Goal: Transaction & Acquisition: Purchase product/service

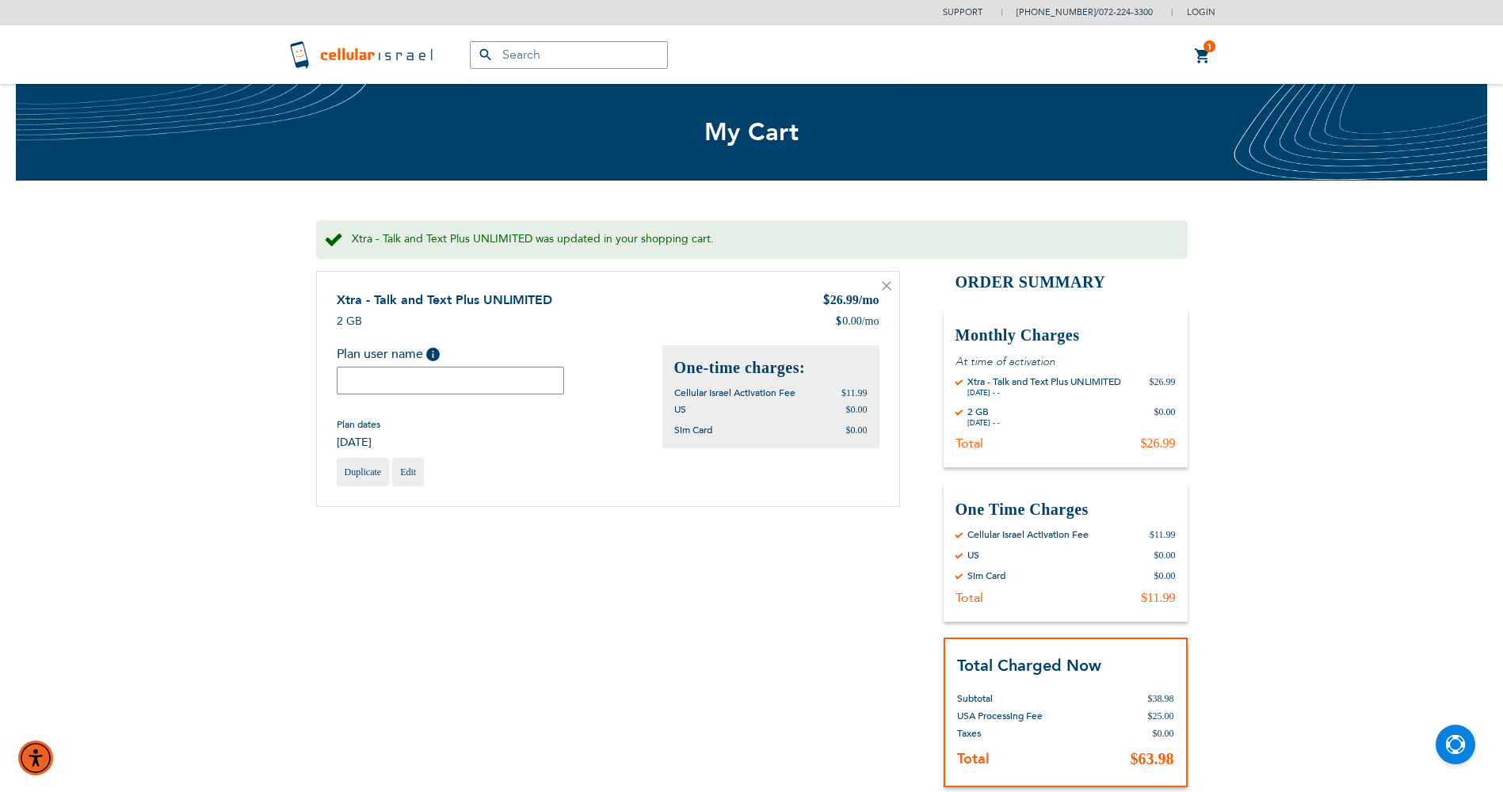
click at [421, 391] on input "text" at bounding box center [451, 381] width 228 height 28
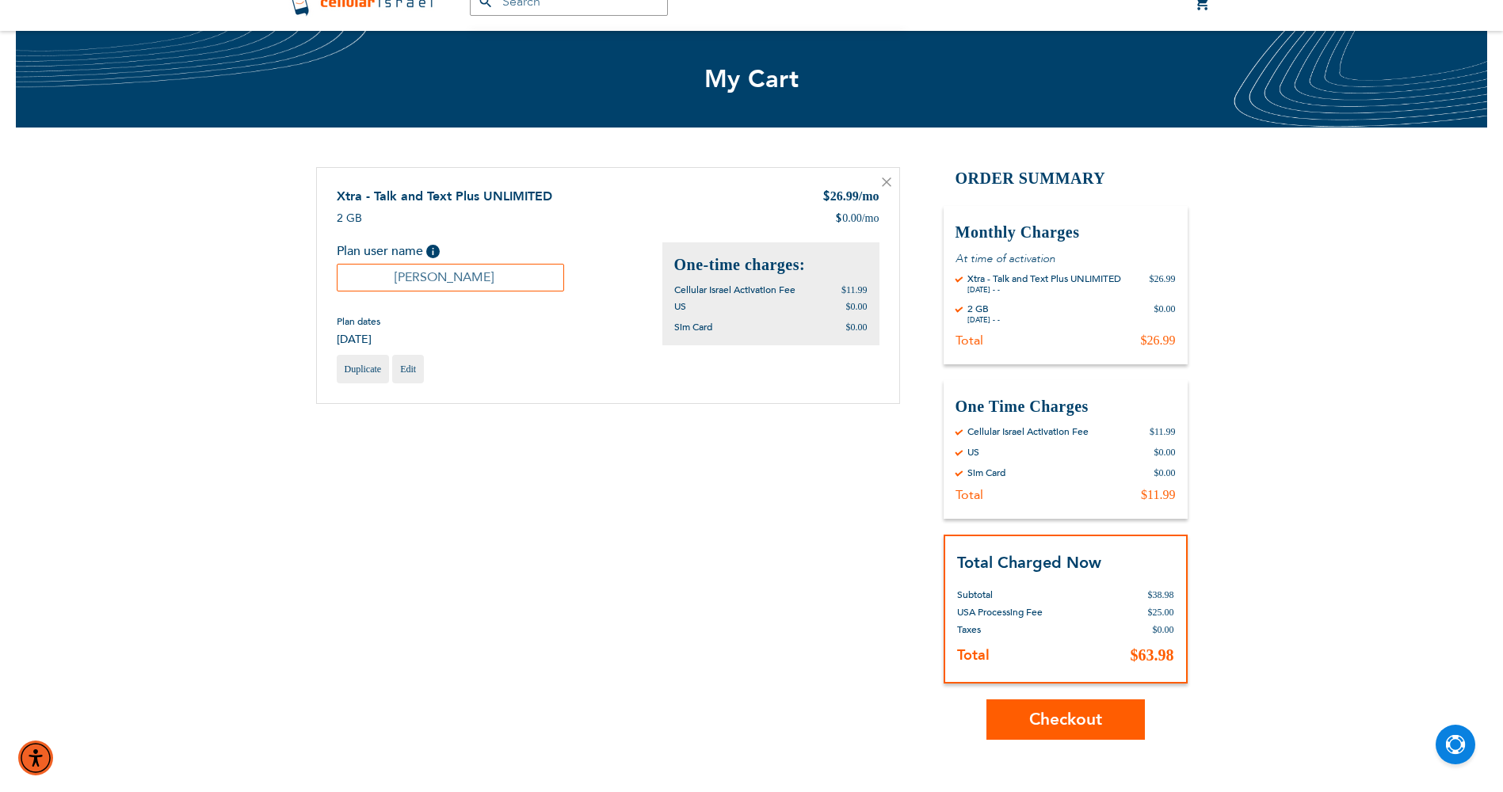
scroll to position [79, 0]
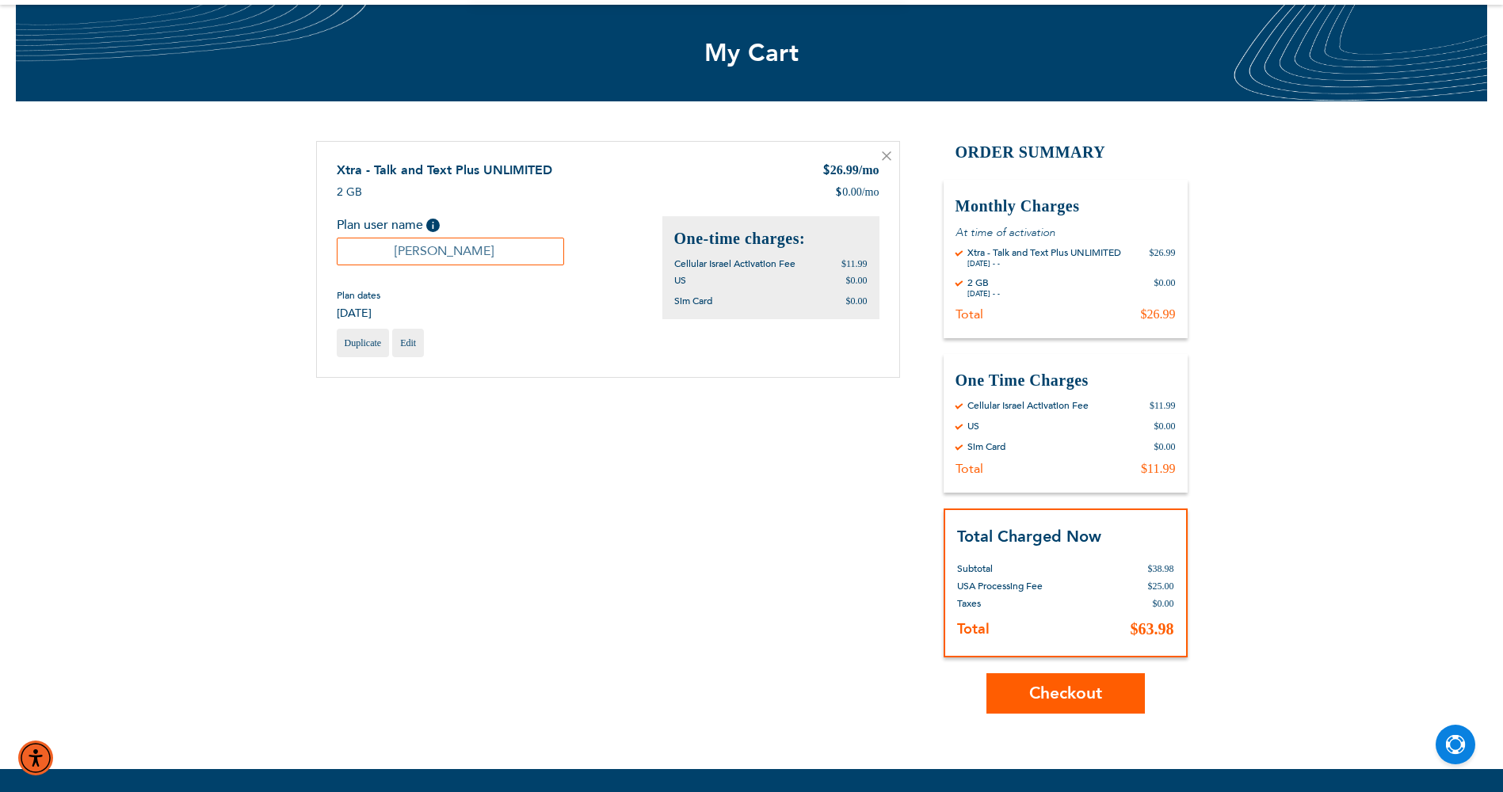
type input "Ben Lichter"
click at [1135, 693] on button "Checkout" at bounding box center [1065, 693] width 158 height 40
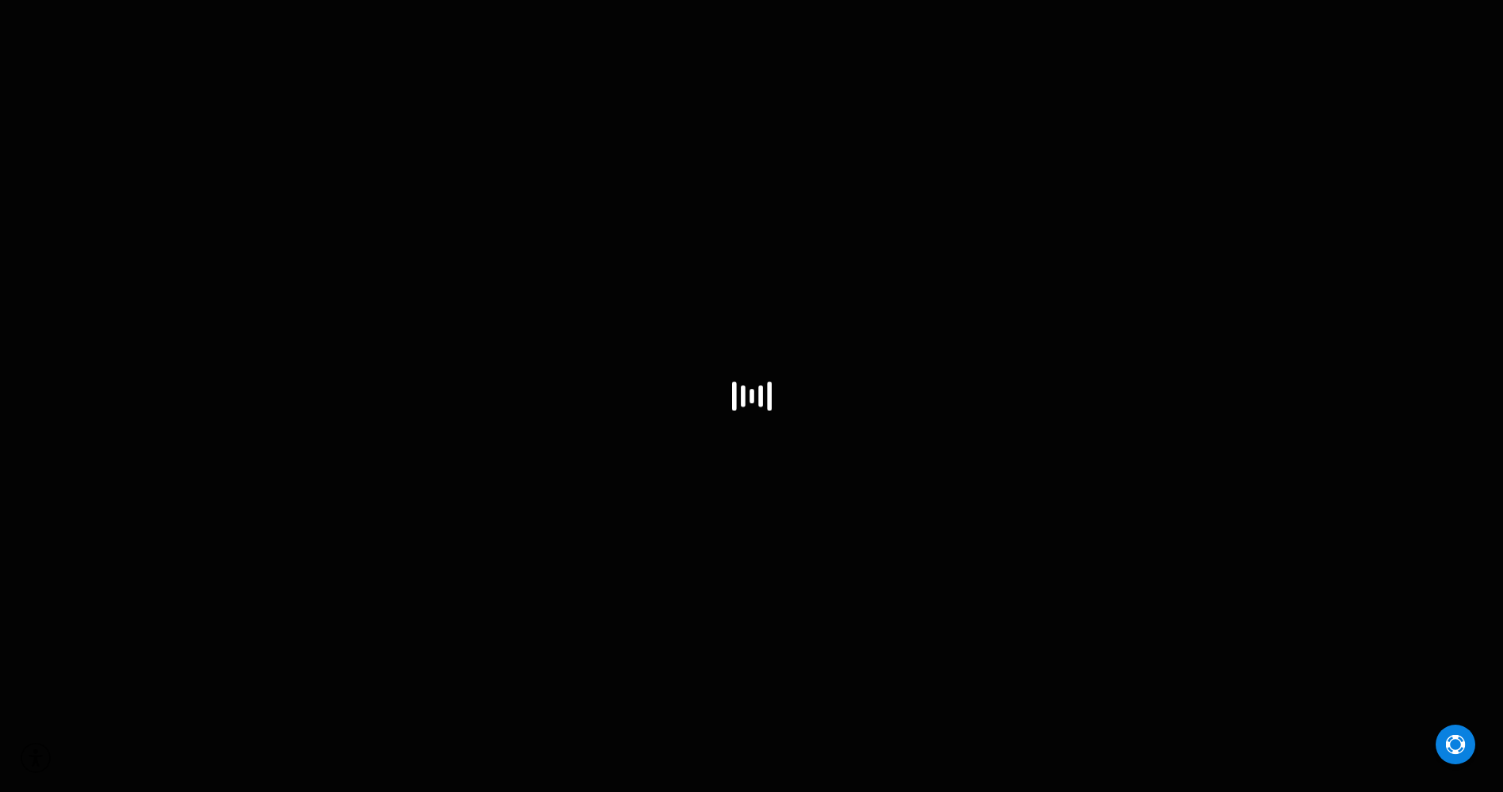
select select "US"
select select "43"
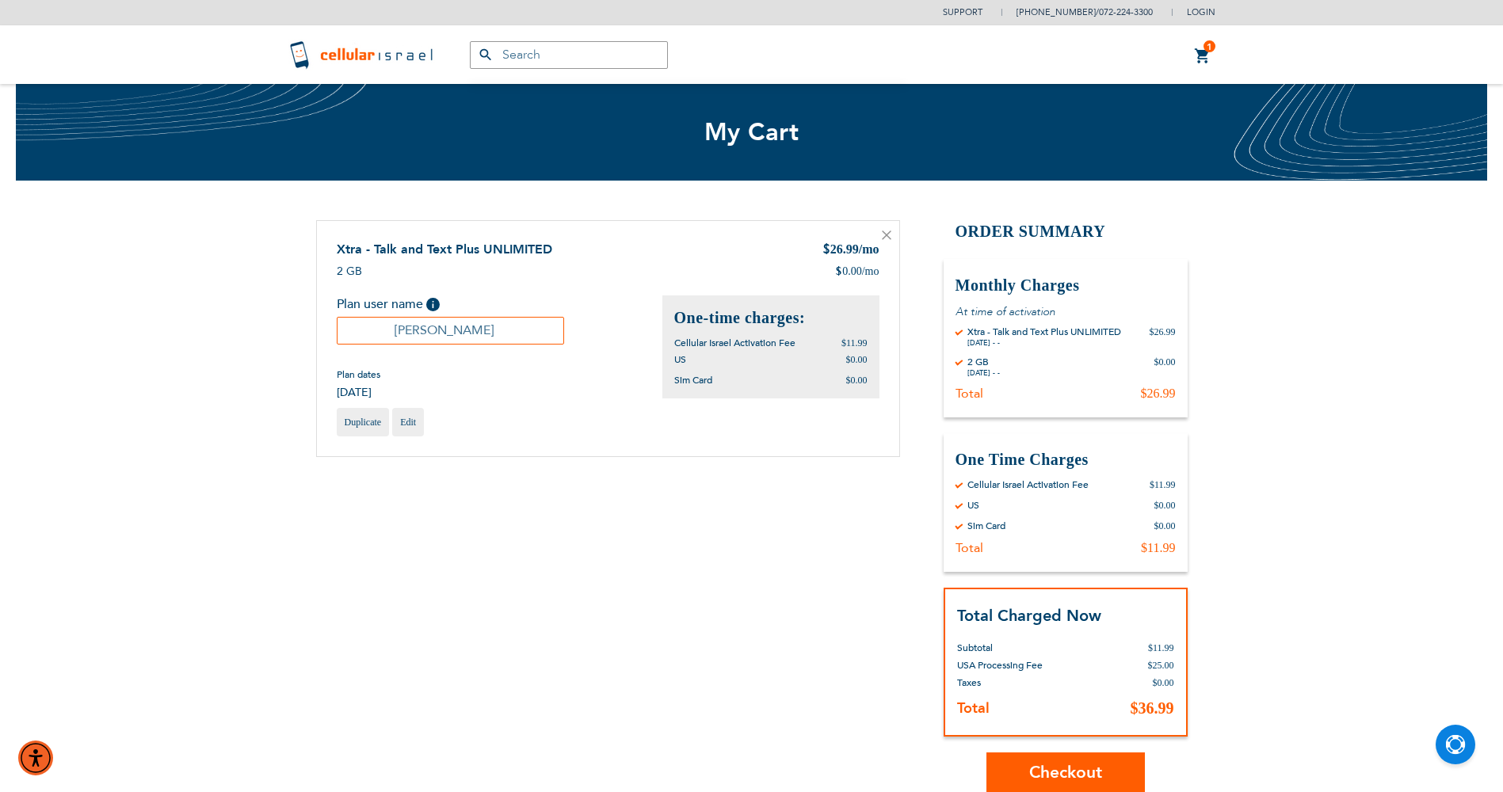
click at [1207, 52] on span "1" at bounding box center [1210, 46] width 6 height 13
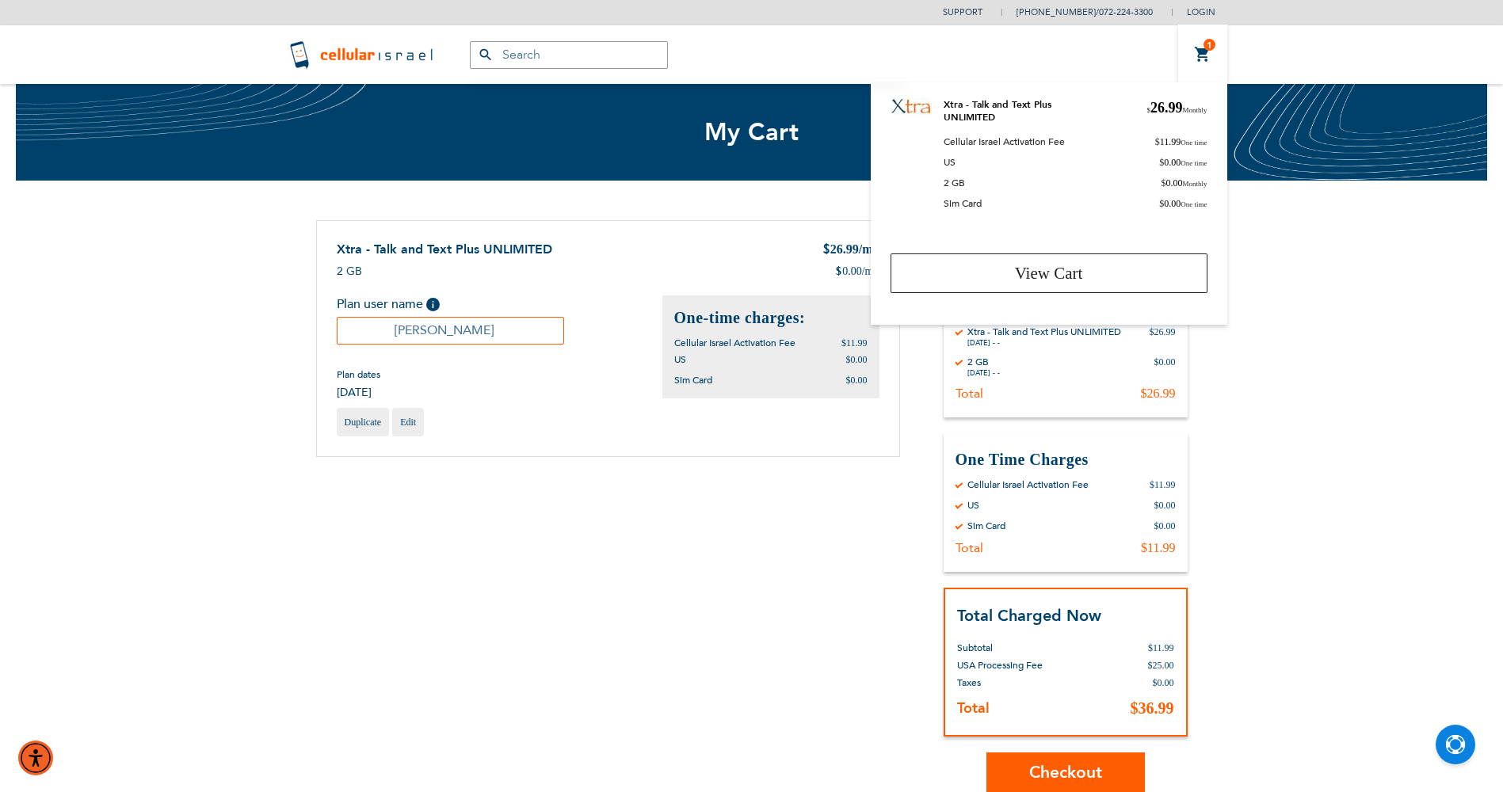
click at [617, 490] on div "Shopping Cart Items Xtra - Talk and Text Plus UNLIMITED $ 26.99 /mo 2 GB $ 0.00…" at bounding box center [752, 506] width 872 height 573
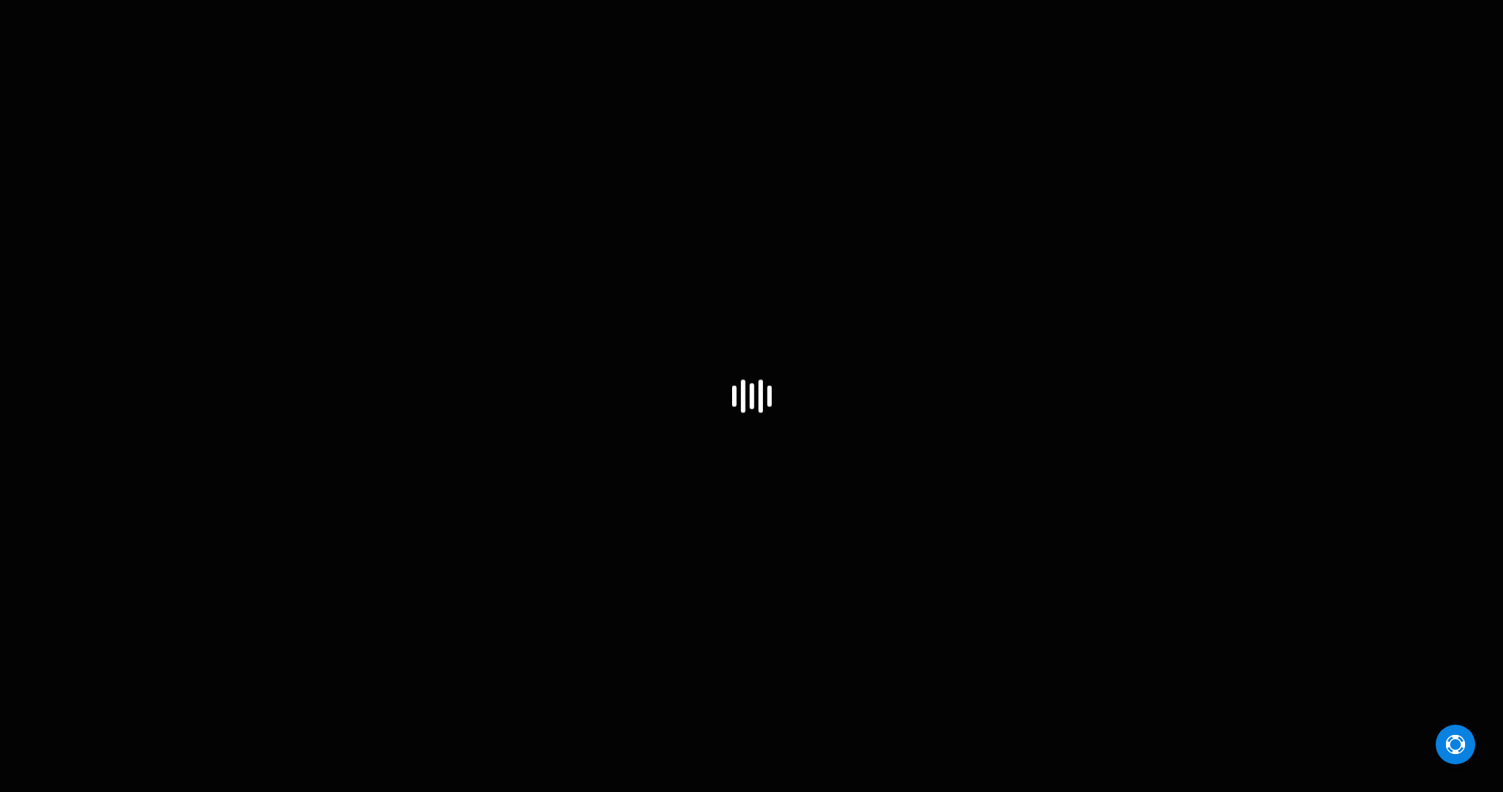
select select "US"
select select "43"
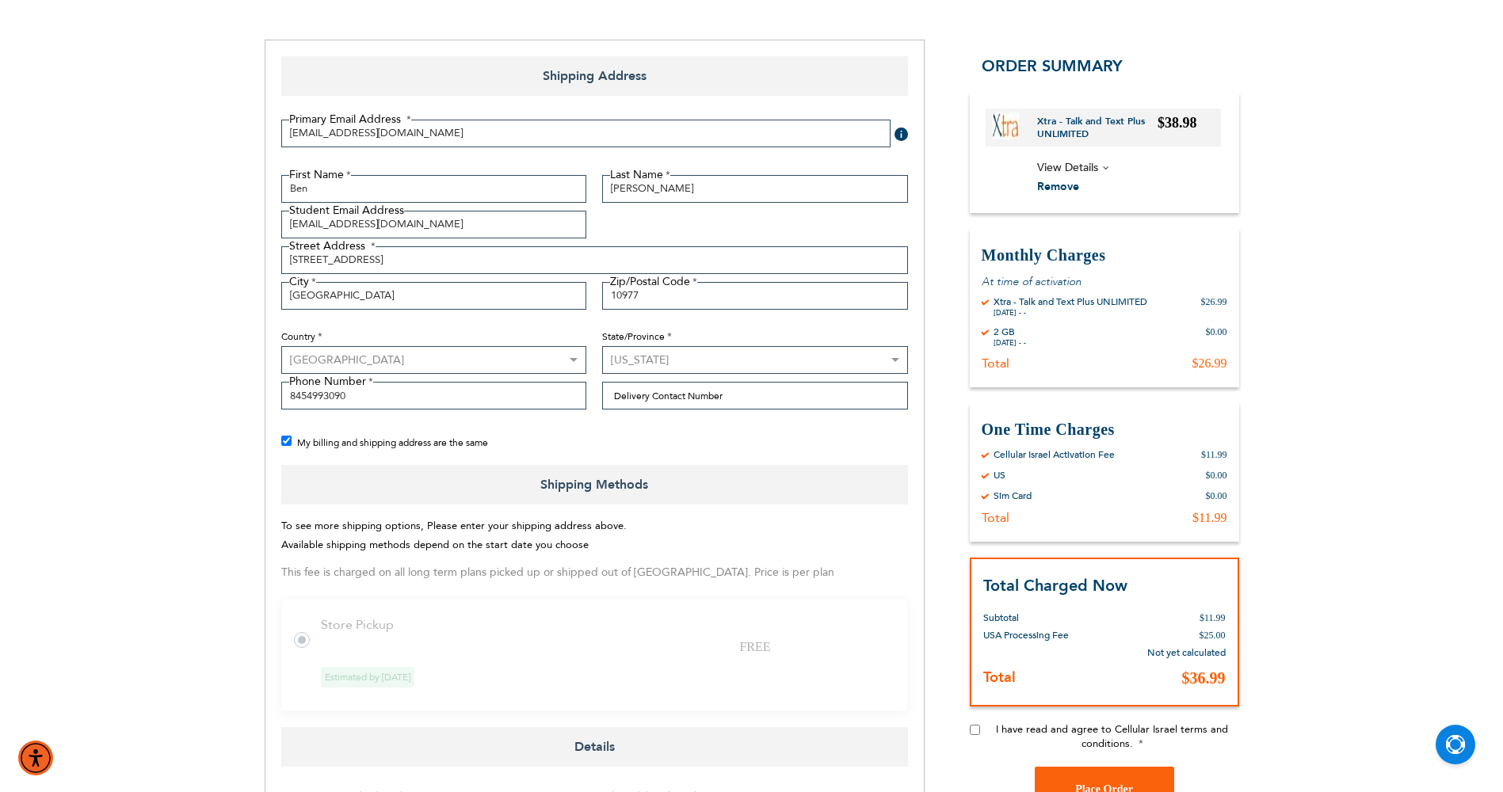
scroll to position [238, 0]
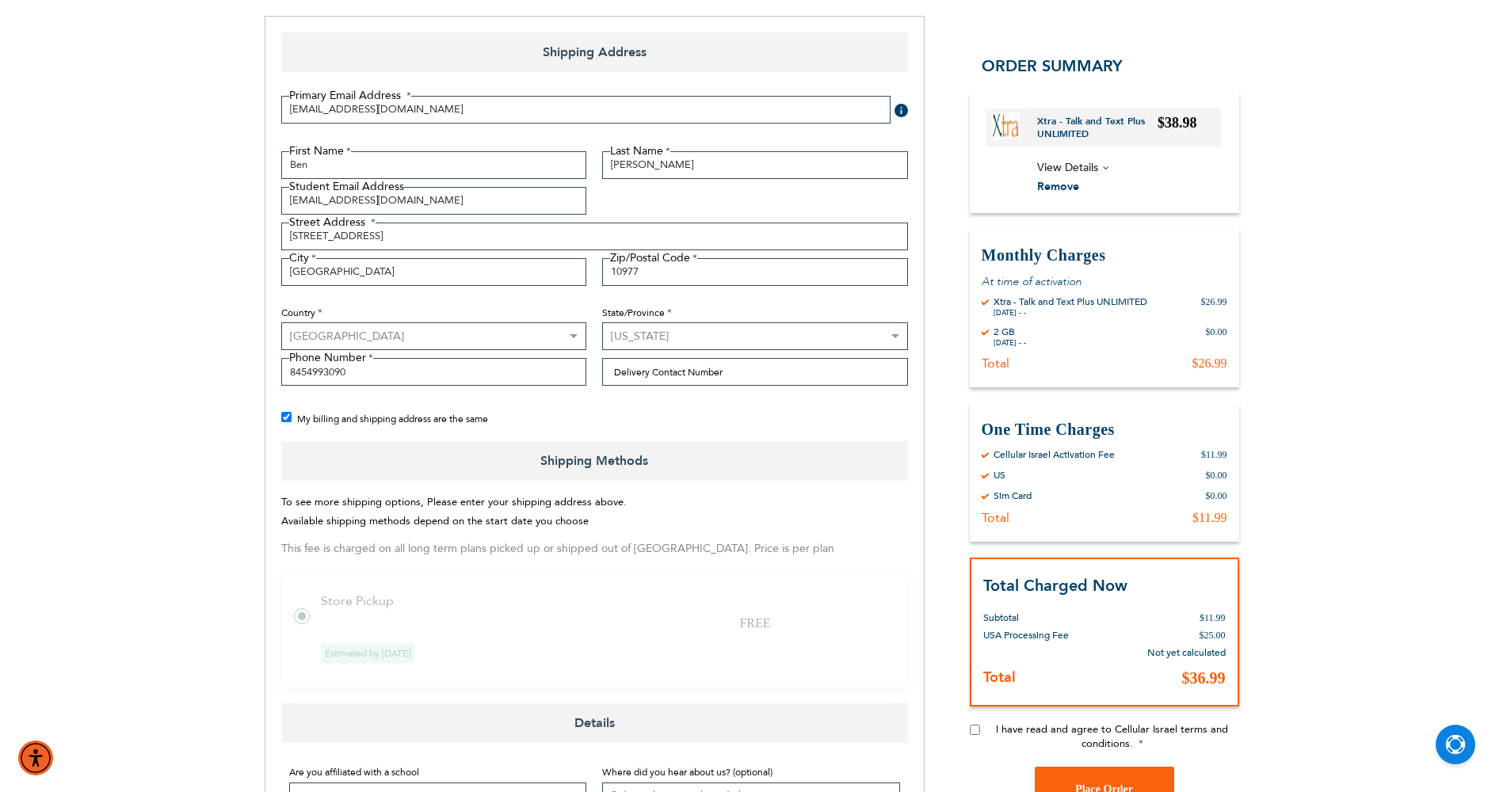
click at [303, 607] on label at bounding box center [310, 607] width 32 height 0
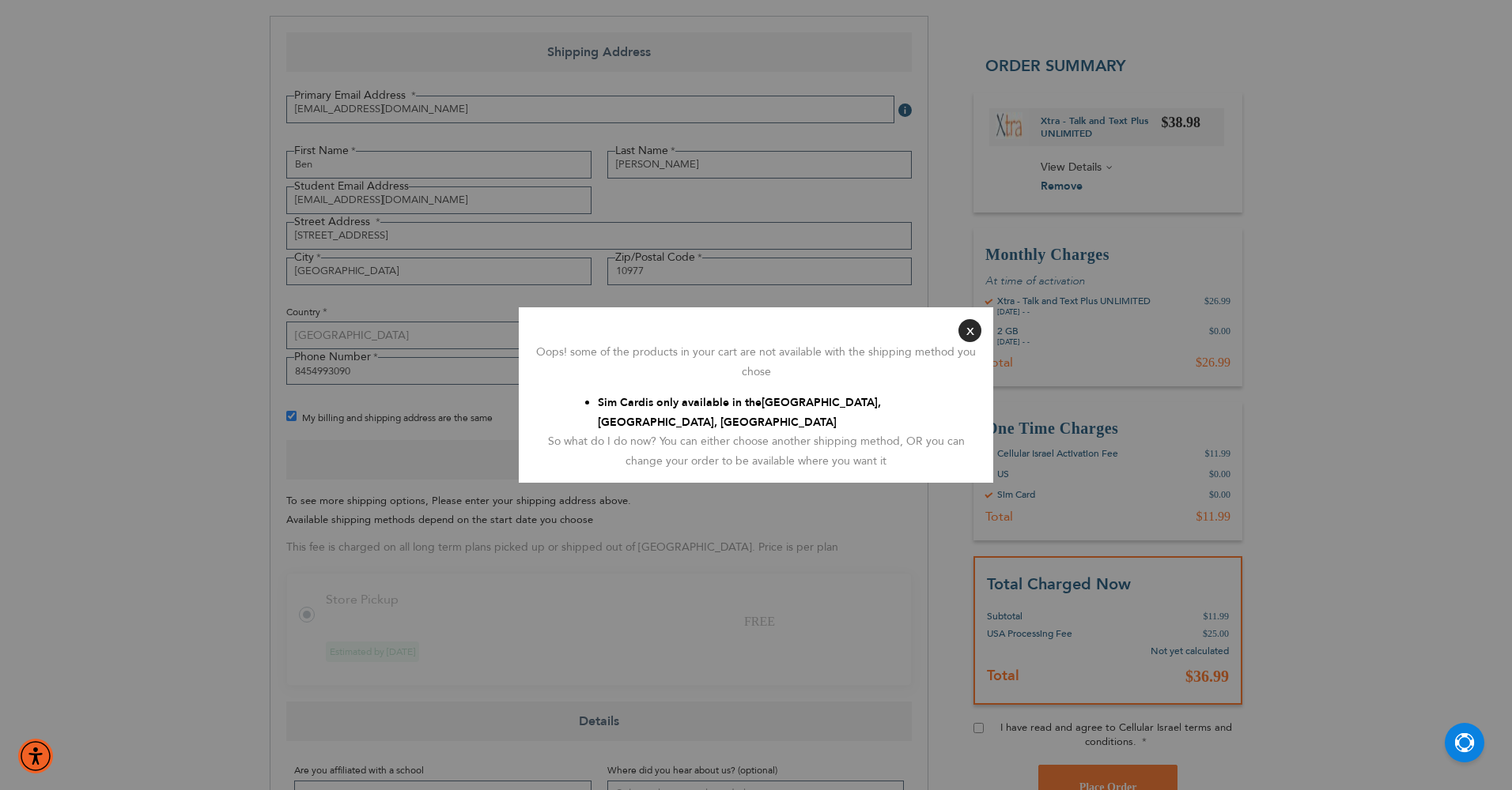
click at [965, 326] on button "Close" at bounding box center [969, 330] width 23 height 23
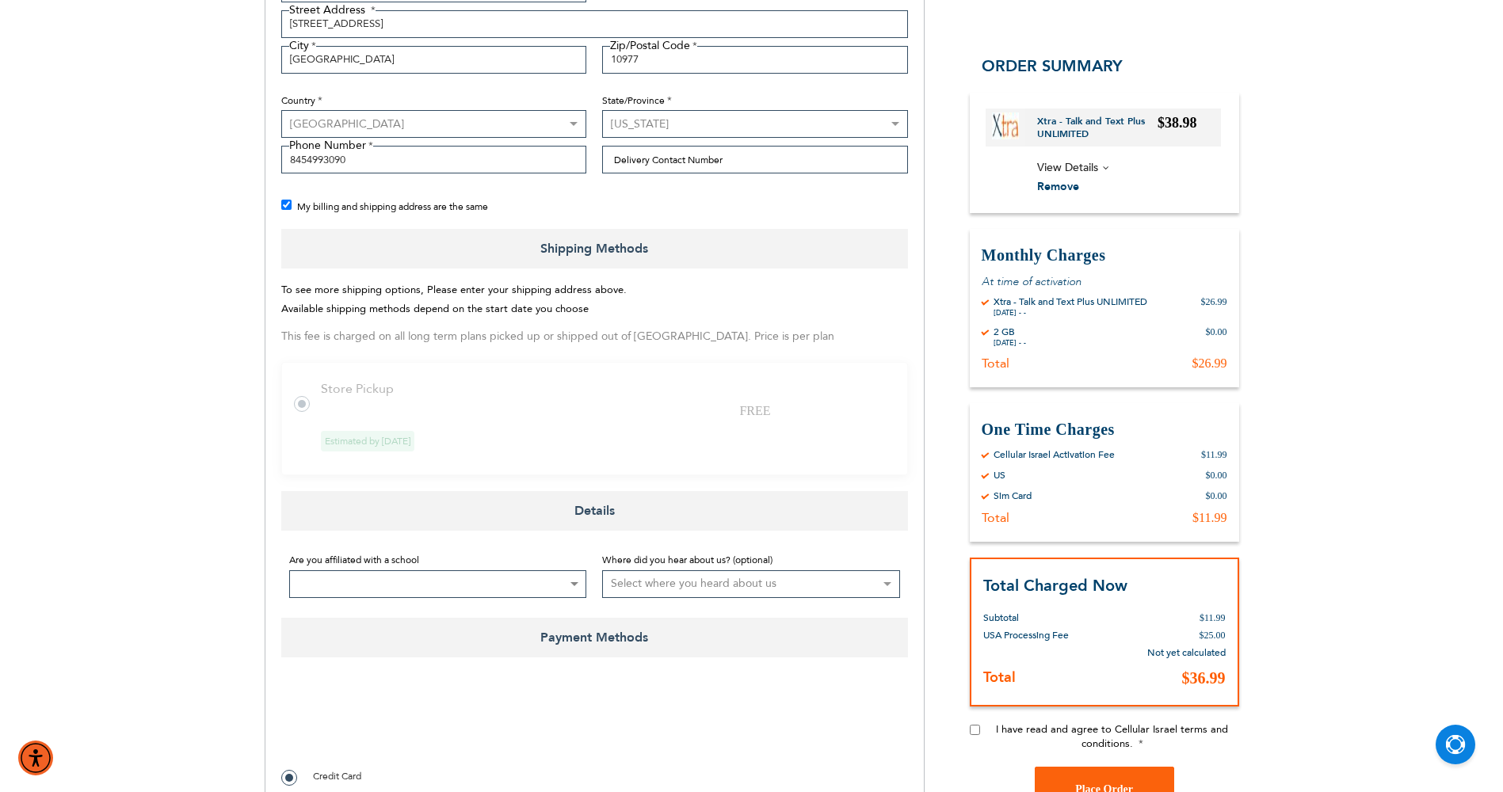
scroll to position [475, 0]
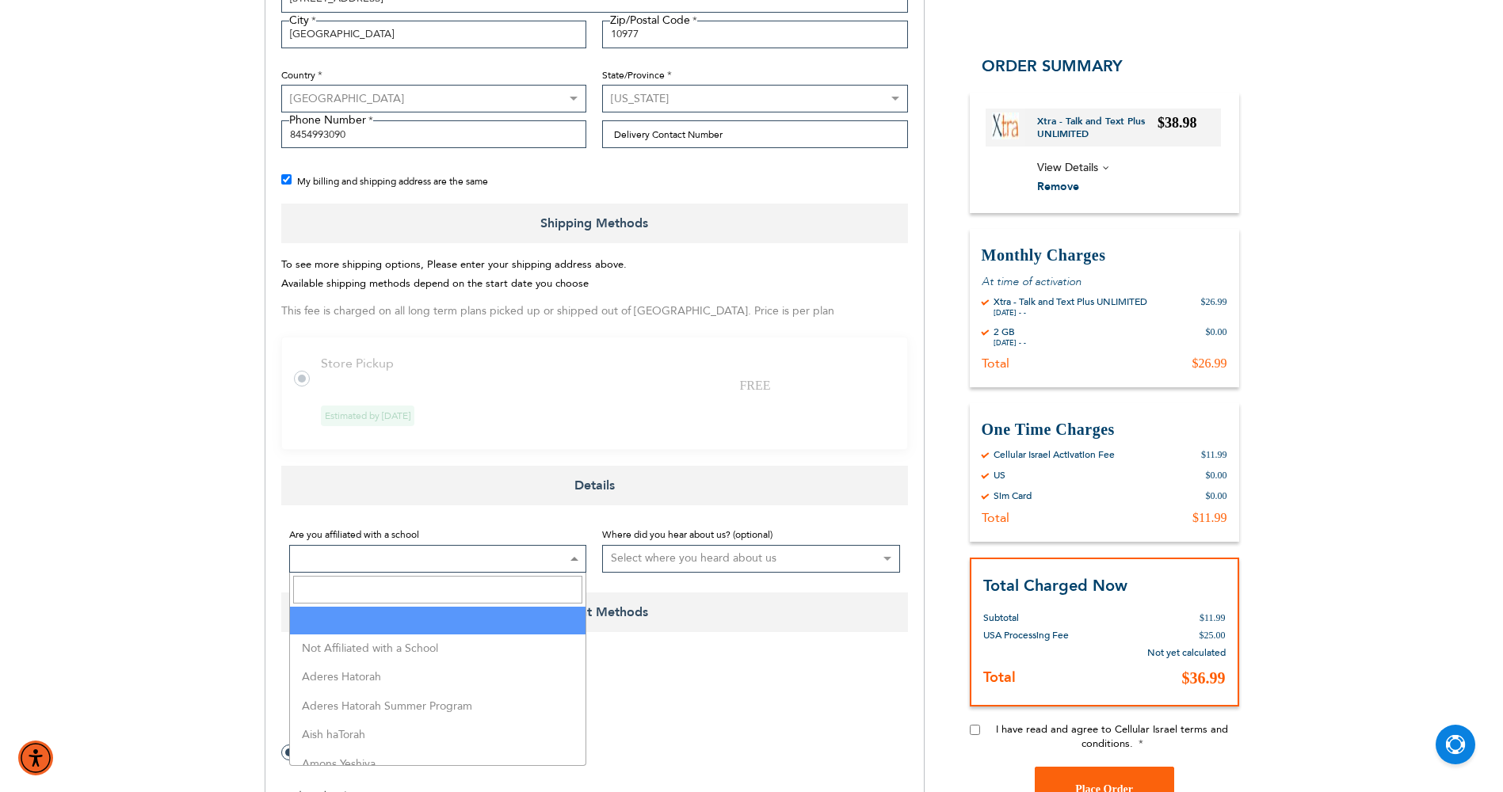
click at [452, 559] on span at bounding box center [438, 559] width 298 height 28
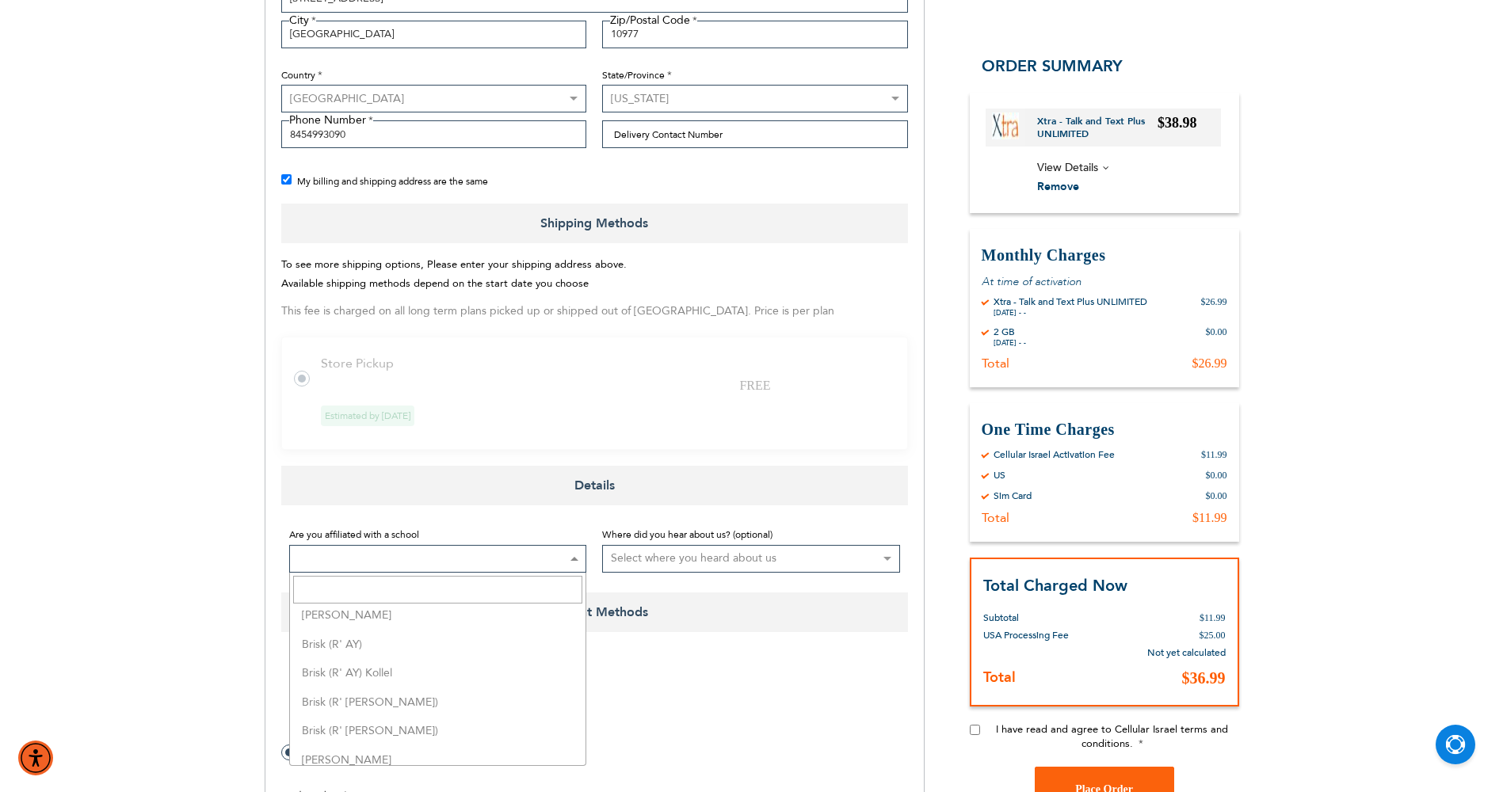
scroll to position [951, 0]
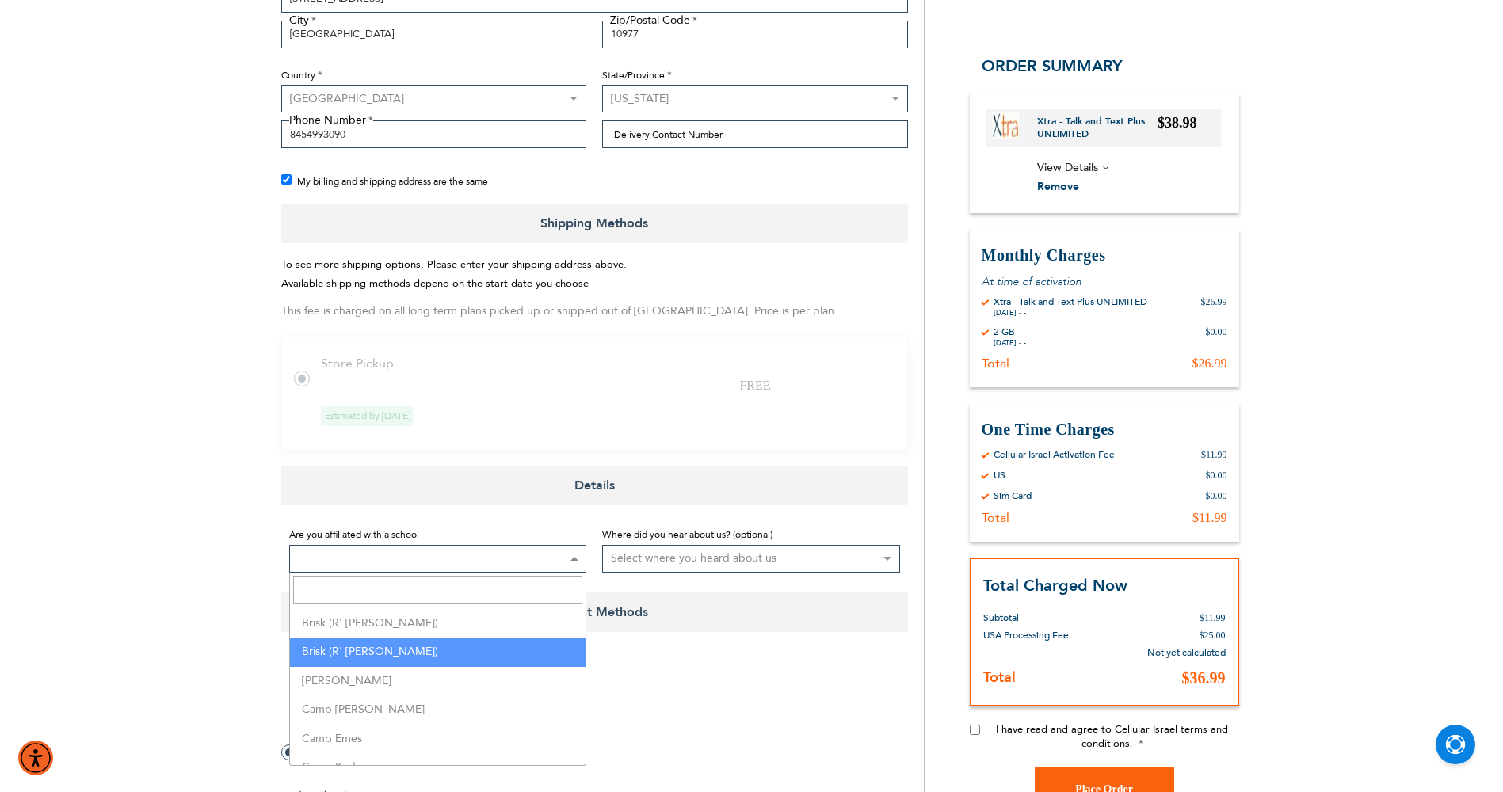
select select "186"
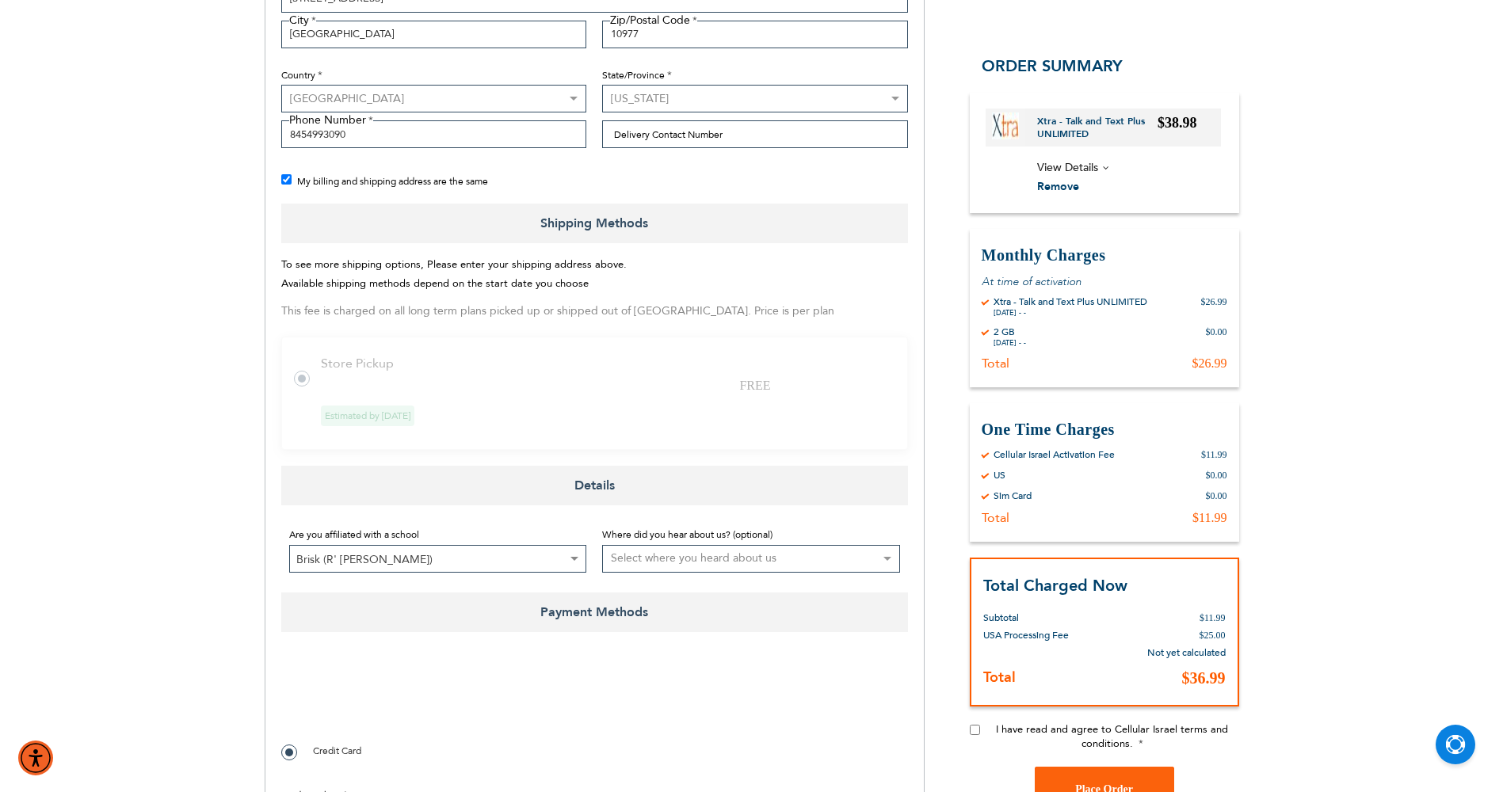
click at [640, 546] on select "Select where you heard about us Existing Customer Friend Other School/Group BP …" at bounding box center [751, 559] width 298 height 28
select select "1"
click at [602, 545] on select "Select where you heard about us Existing Customer Friend Other School/Group BP …" at bounding box center [751, 559] width 298 height 28
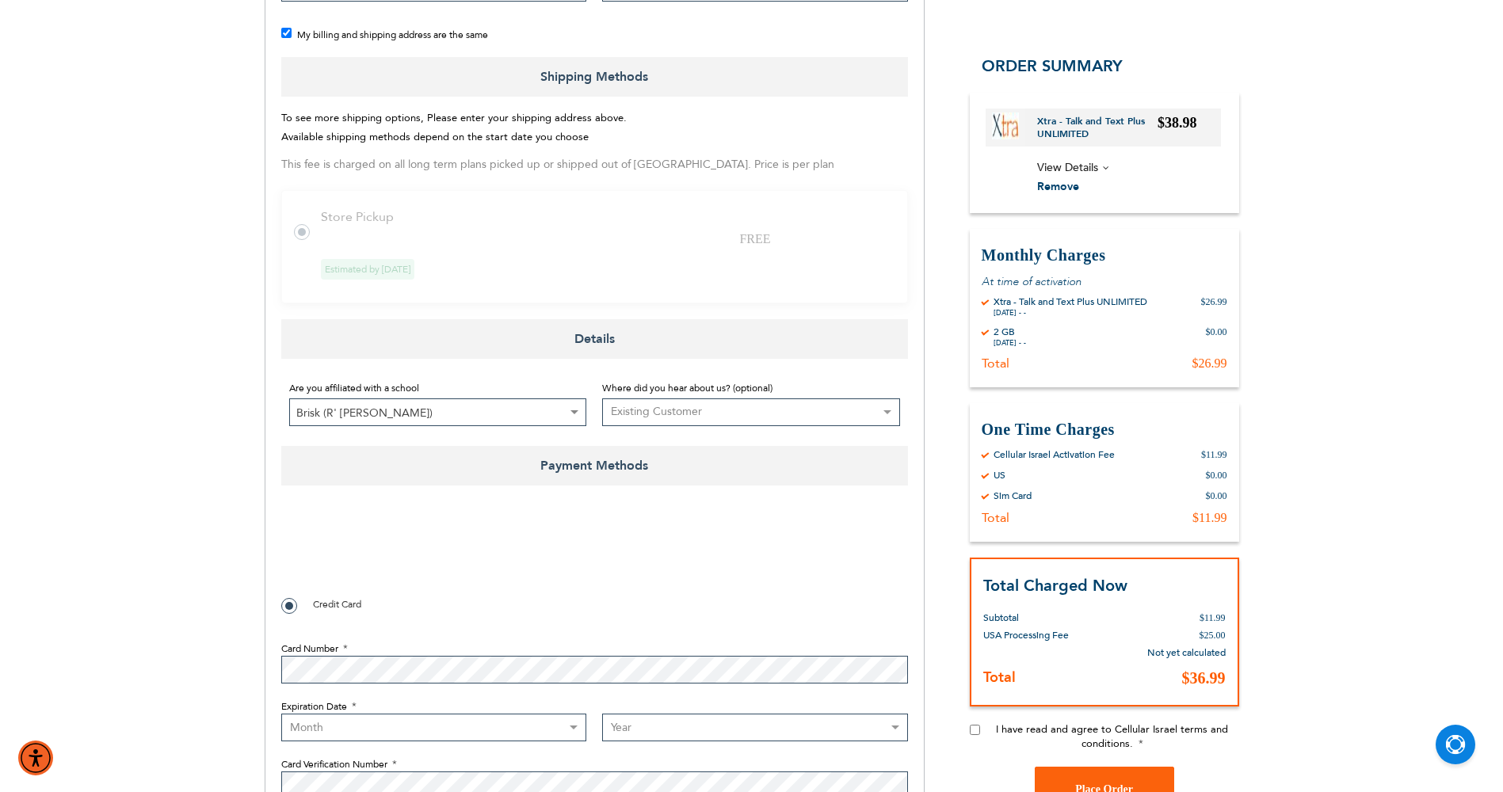
scroll to position [634, 0]
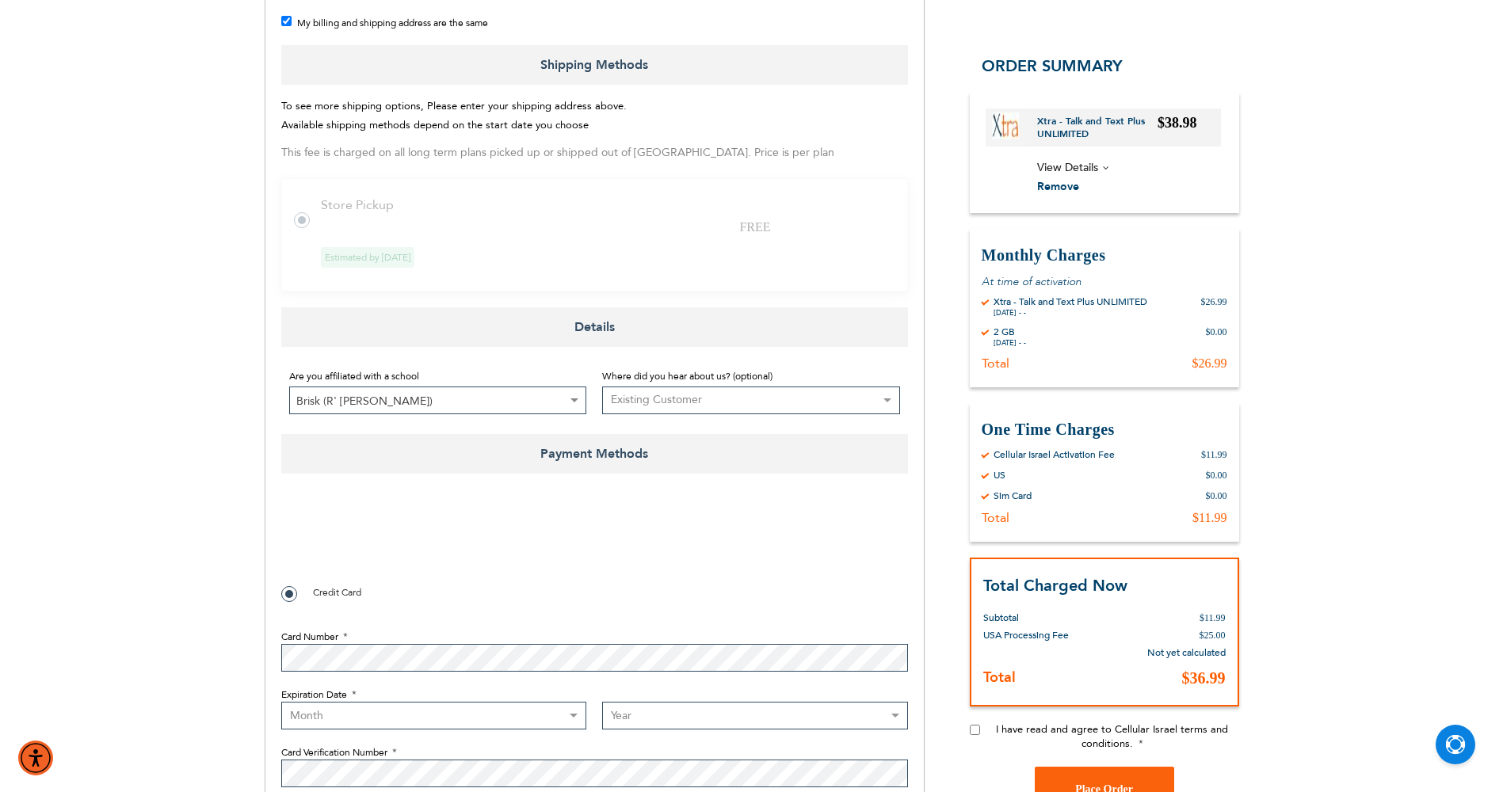
checkbox input "true"
select select "3"
select select "2028"
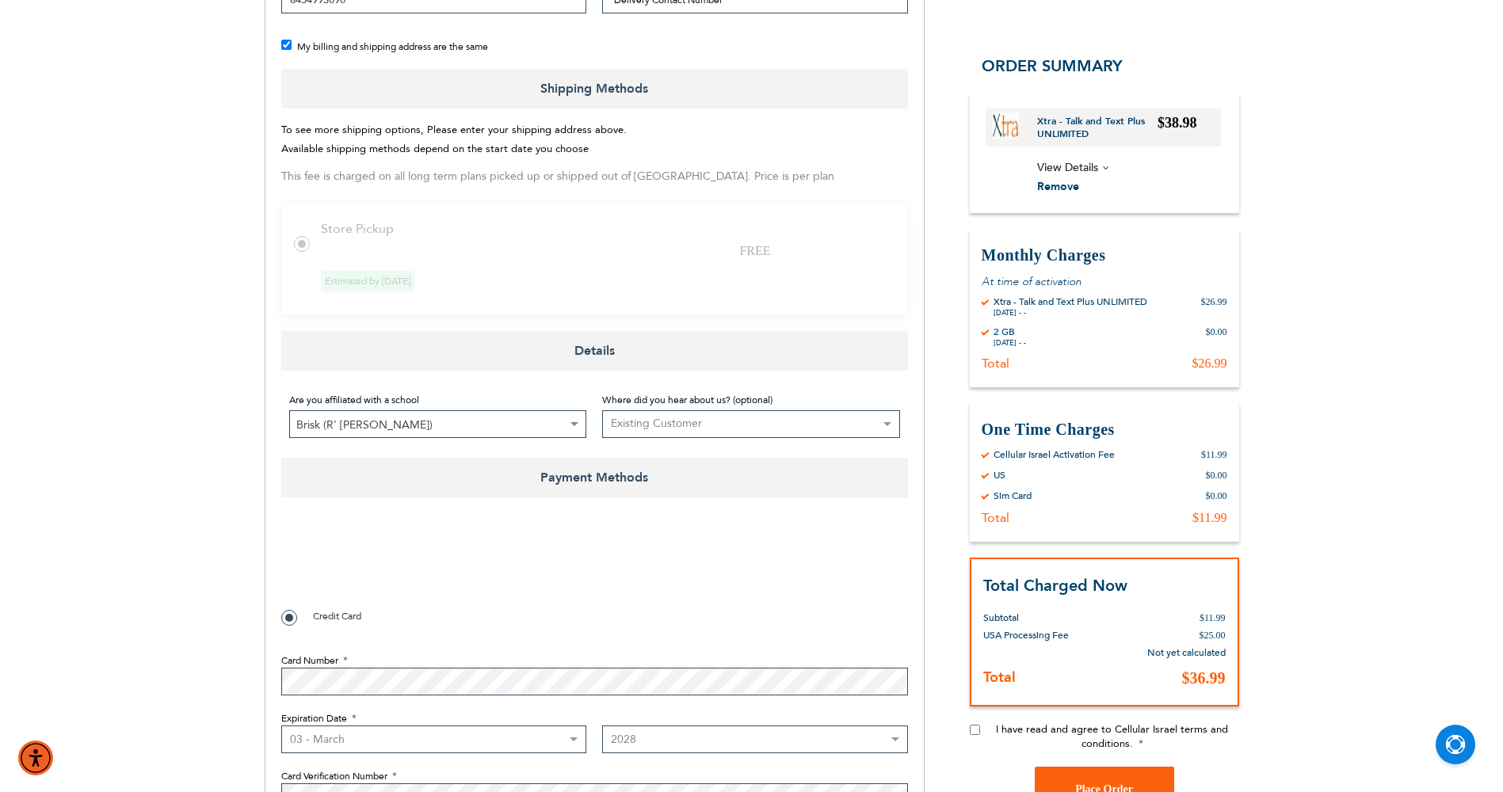
scroll to position [713, 0]
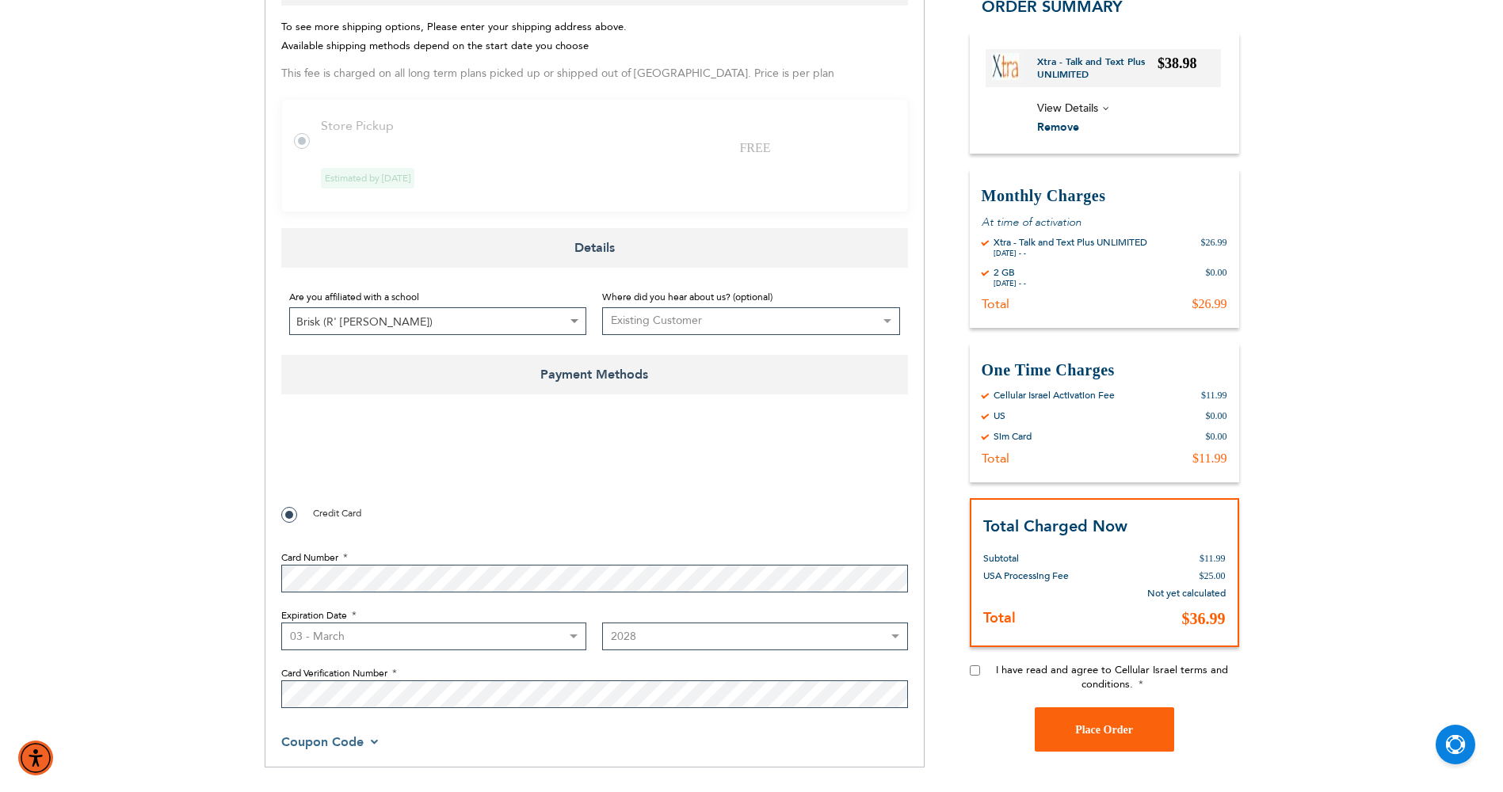
click at [971, 669] on input "I have read and agree to Cellular Israel terms and conditions." at bounding box center [975, 671] width 10 height 10
checkbox input "true"
click at [559, 632] on select "Month 01 - January 02 - February 03 - March 04 - April 05 - May 06 - June 07 - …" at bounding box center [434, 637] width 306 height 28
click at [281, 623] on select "Month 01 - January 02 - February 03 - March 04 - April 05 - May 06 - June 07 - …" at bounding box center [434, 637] width 306 height 28
click at [382, 647] on select "Month 01 - January 02 - February 03 - March 04 - April 05 - May 06 - June 07 - …" at bounding box center [434, 637] width 306 height 28
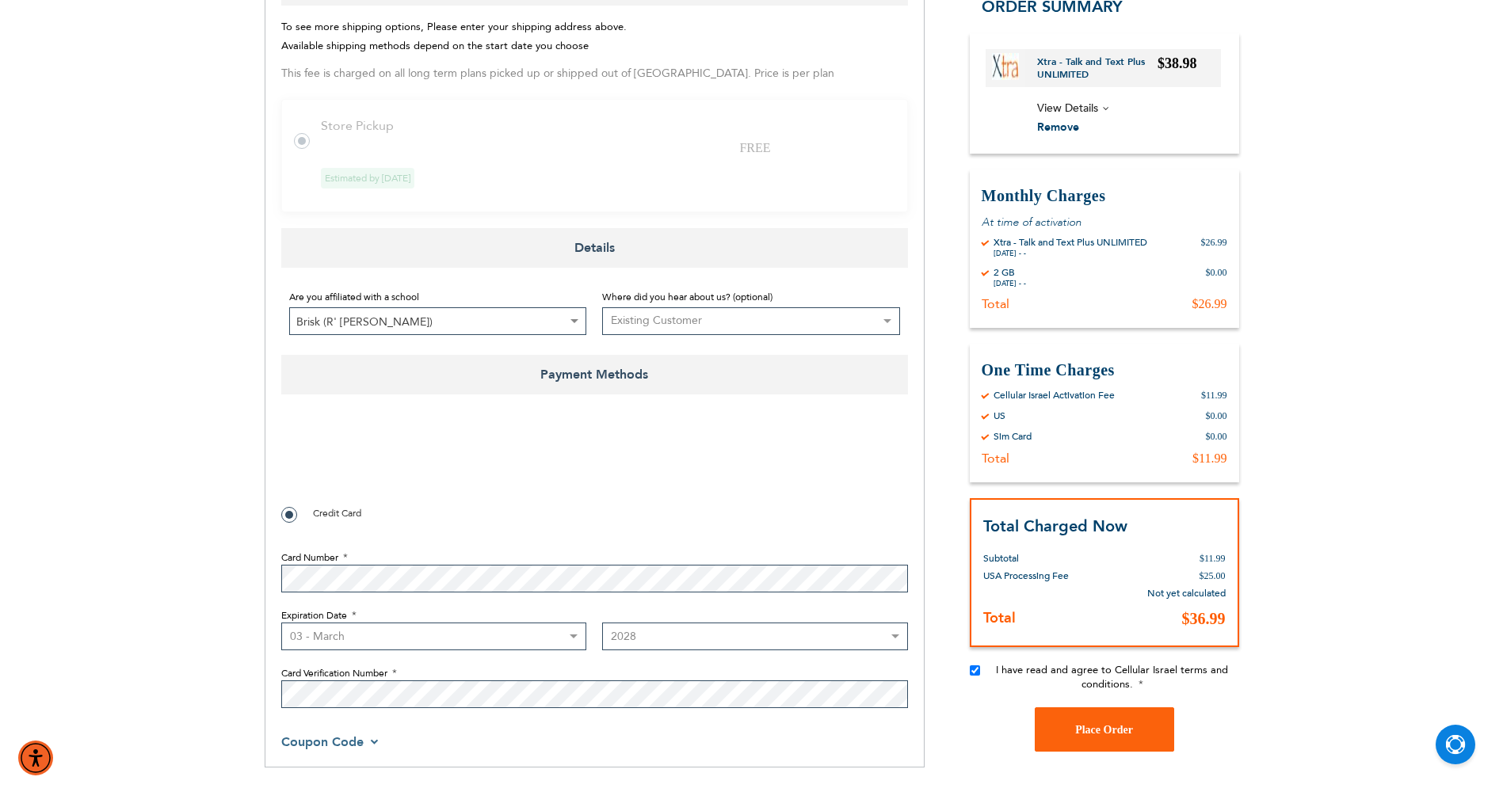
click at [281, 623] on select "Month 01 - January 02 - February 03 - March 04 - April 05 - May 06 - June 07 - …" at bounding box center [434, 637] width 306 height 28
click at [1086, 713] on button "Place Order" at bounding box center [1104, 730] width 139 height 44
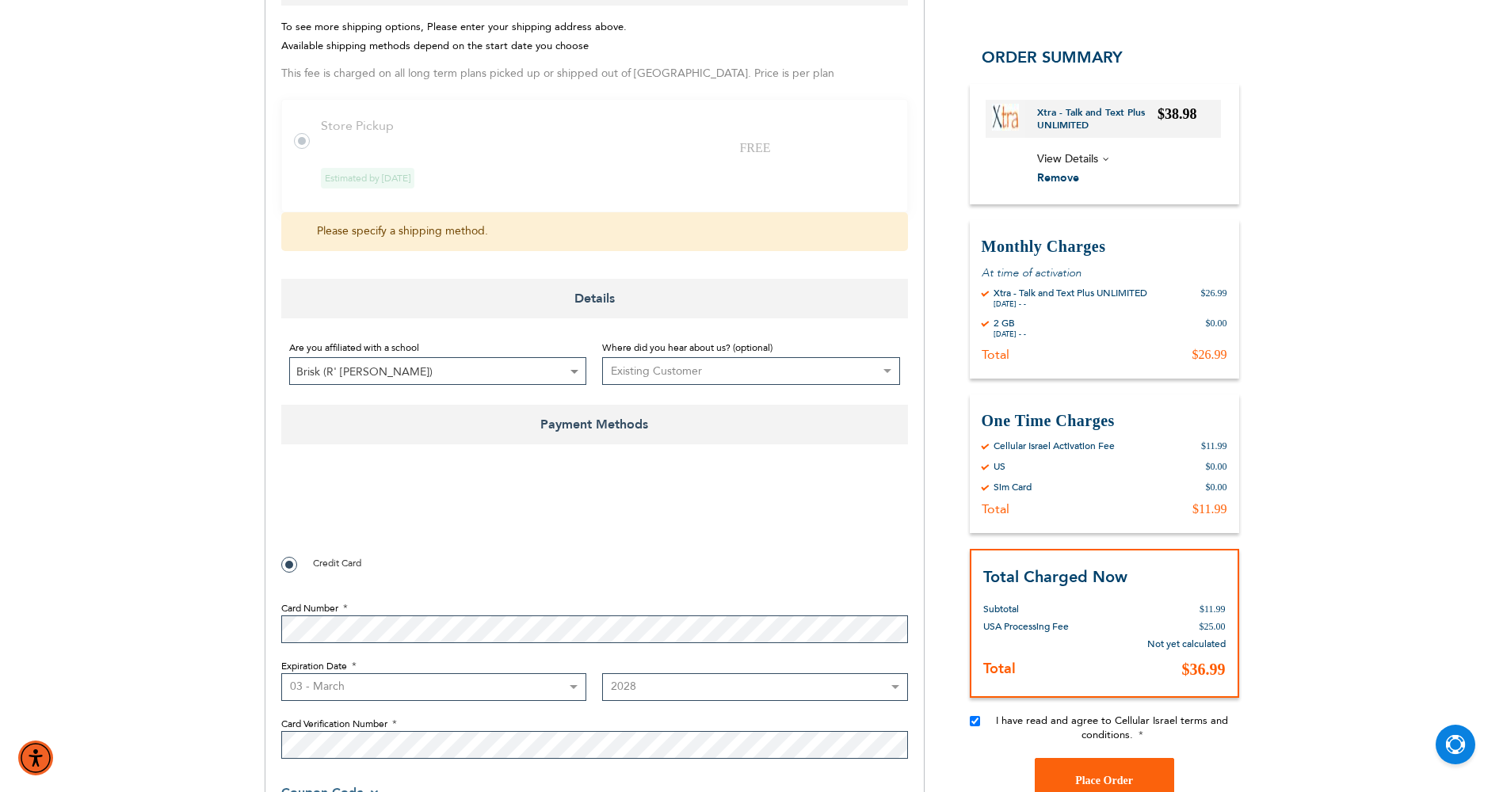
click at [308, 132] on label at bounding box center [310, 132] width 32 height 0
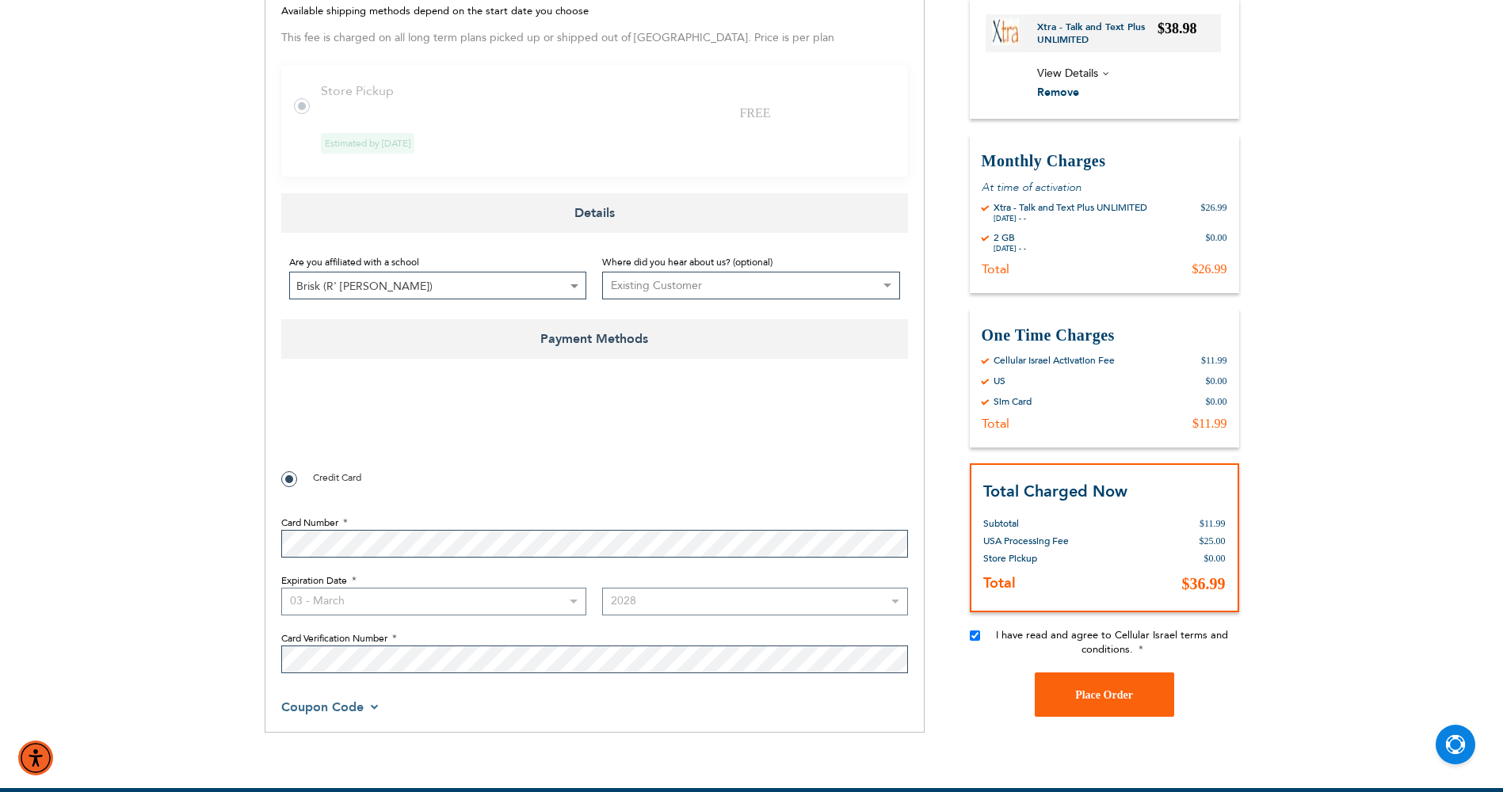
scroll to position [677, 0]
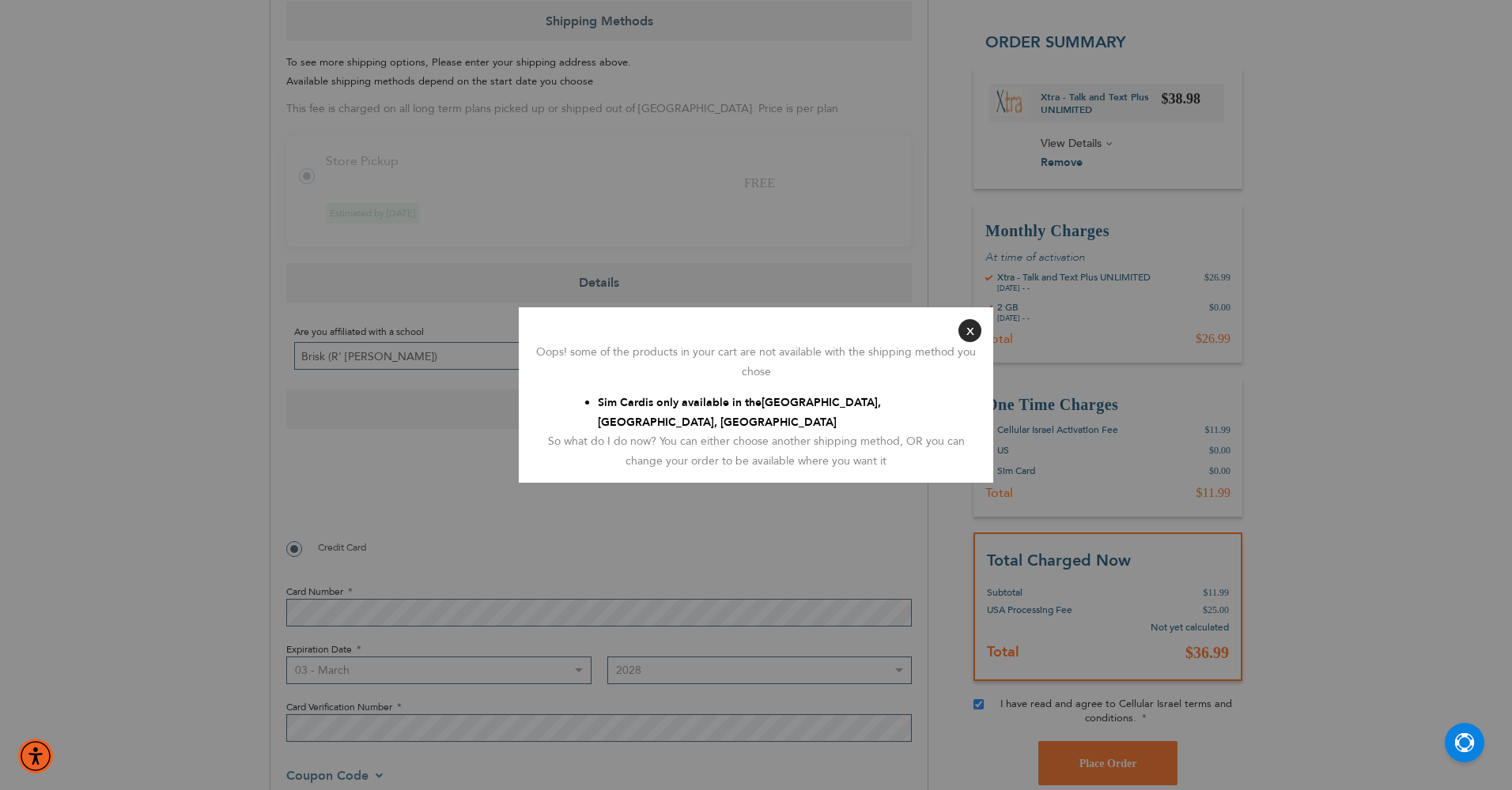
click at [964, 337] on button "Close" at bounding box center [969, 330] width 23 height 23
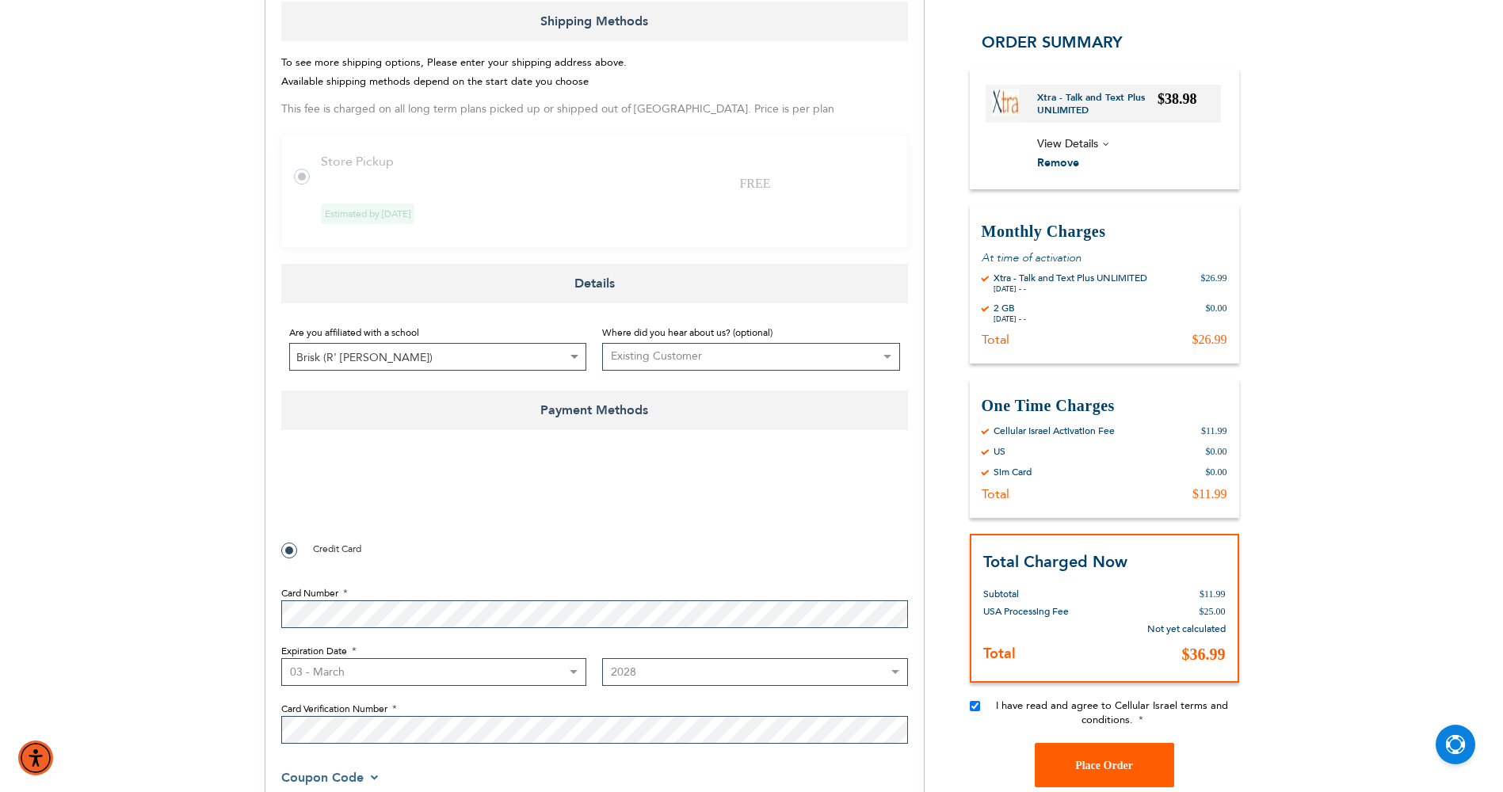
click at [1083, 770] on span "Place Order" at bounding box center [1104, 766] width 58 height 12
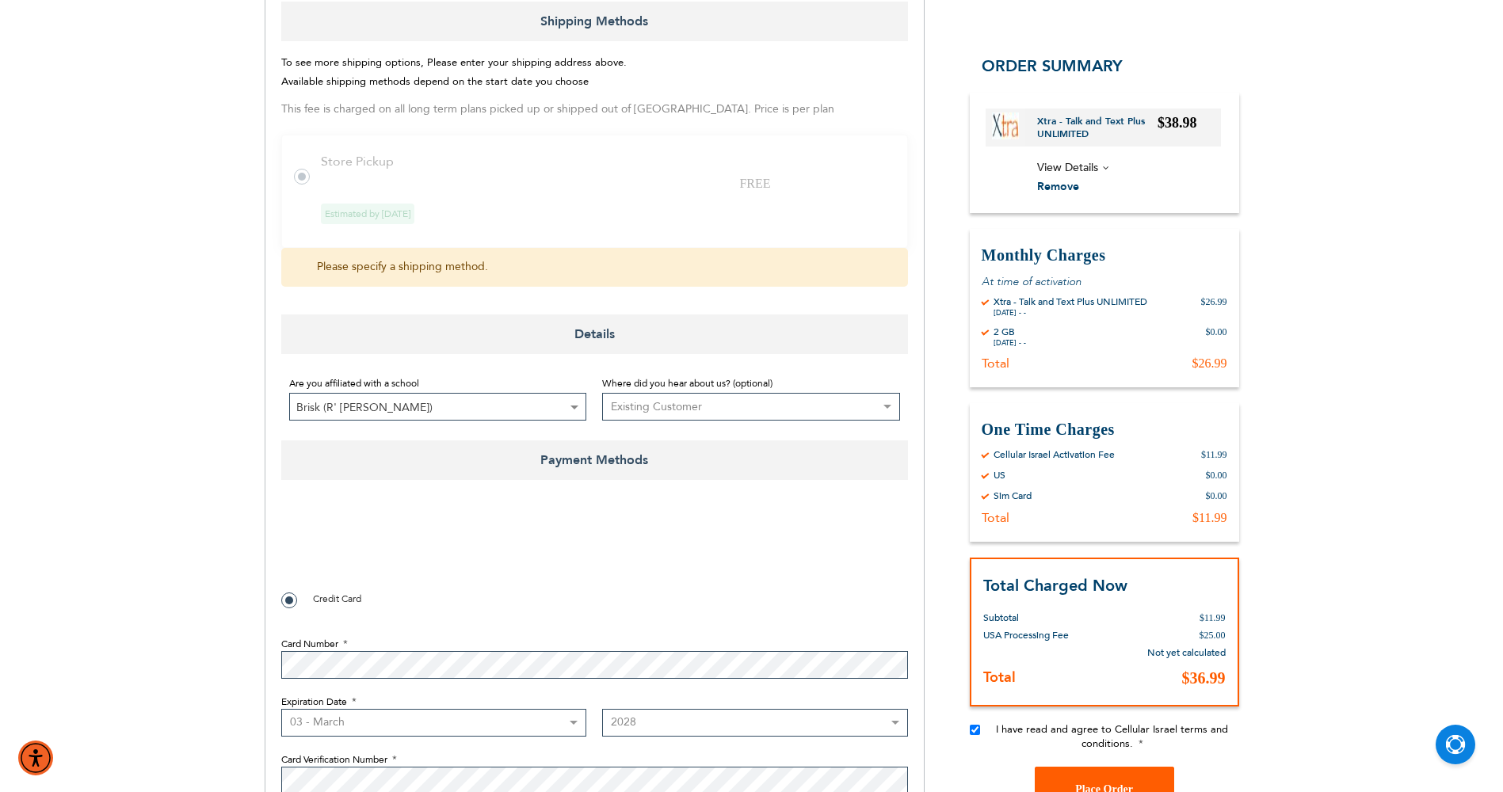
scroll to position [440, 0]
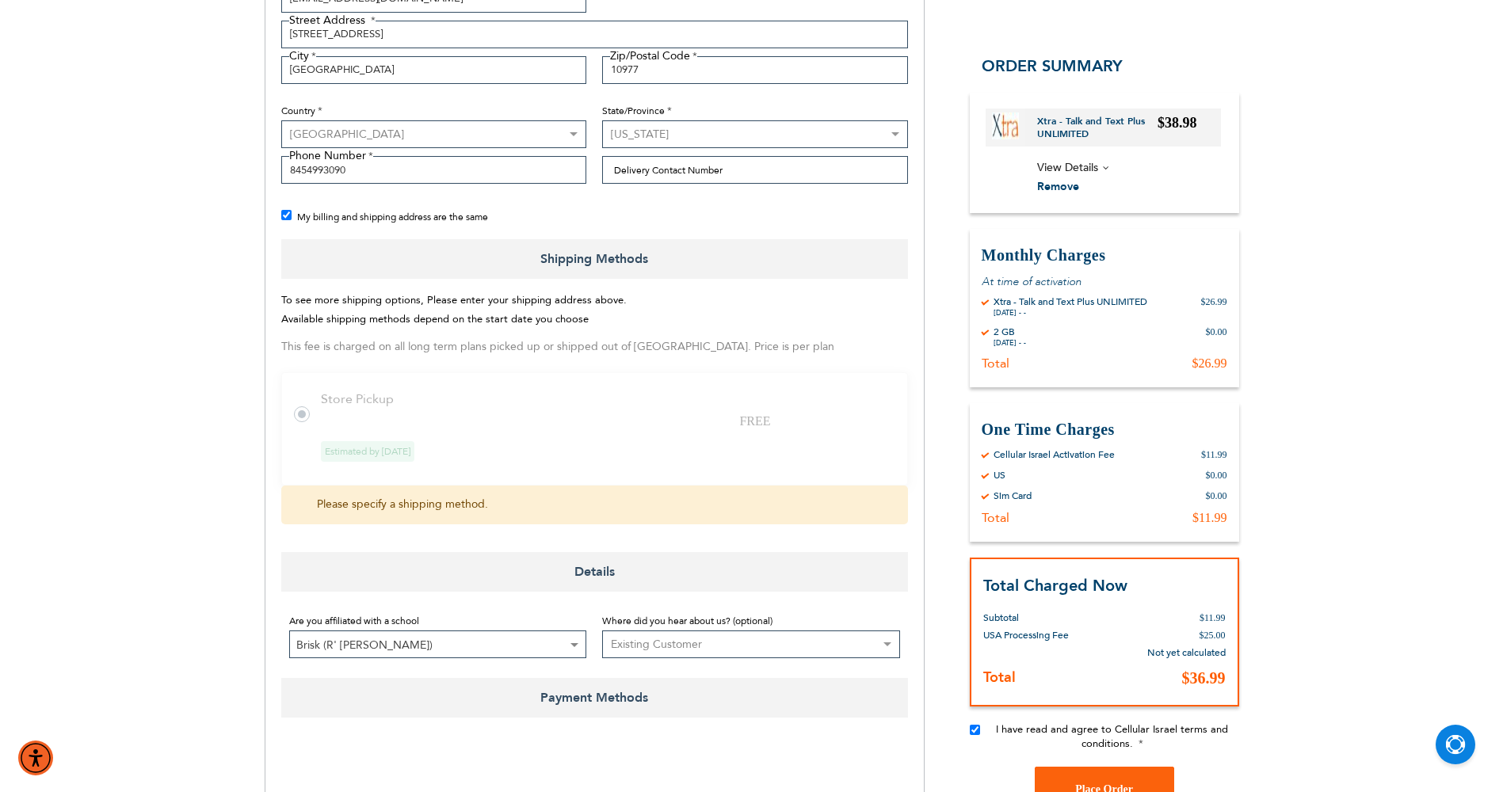
click at [308, 405] on label at bounding box center [310, 405] width 32 height 0
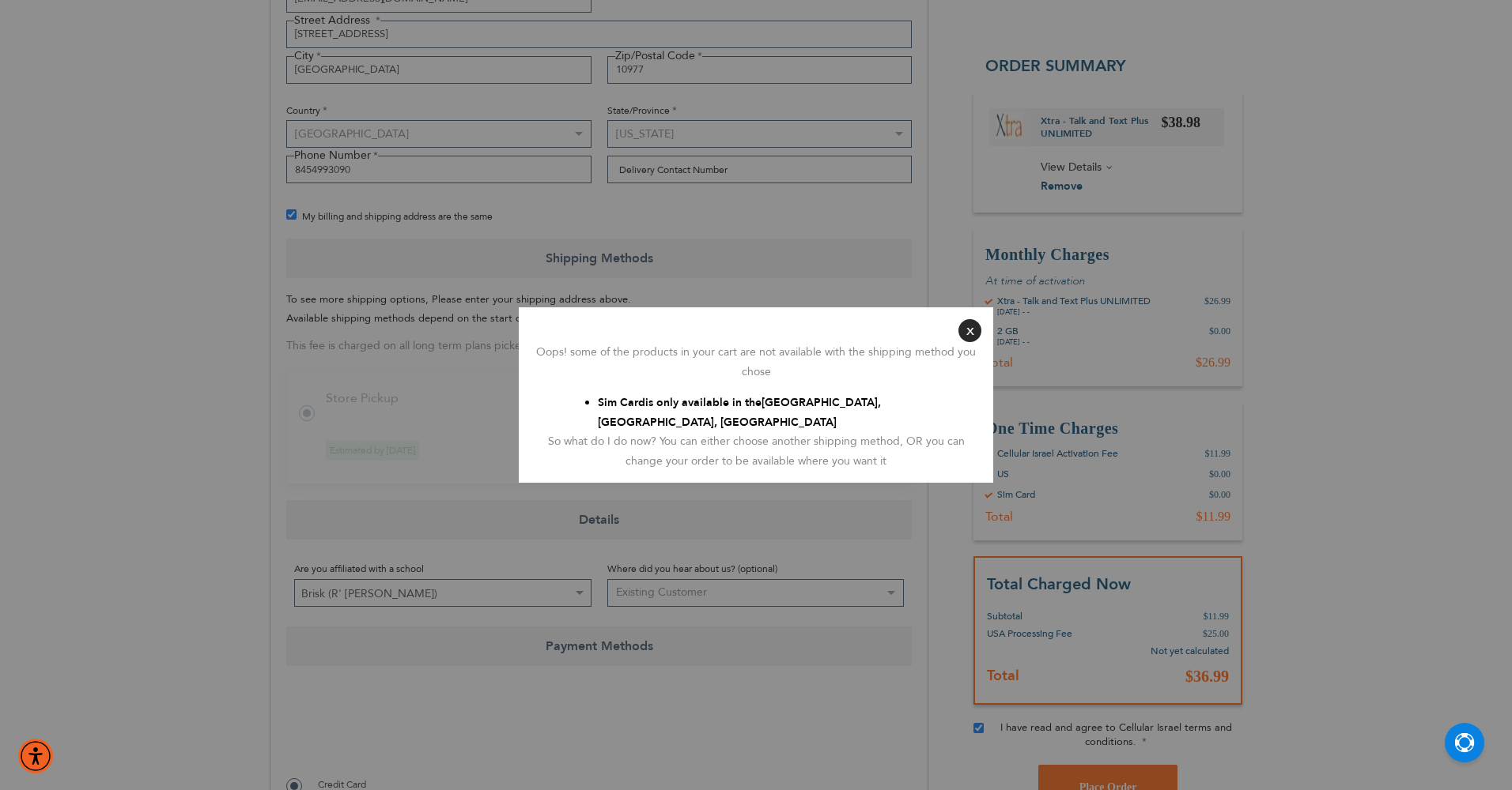
click at [969, 325] on button "Close" at bounding box center [969, 330] width 23 height 23
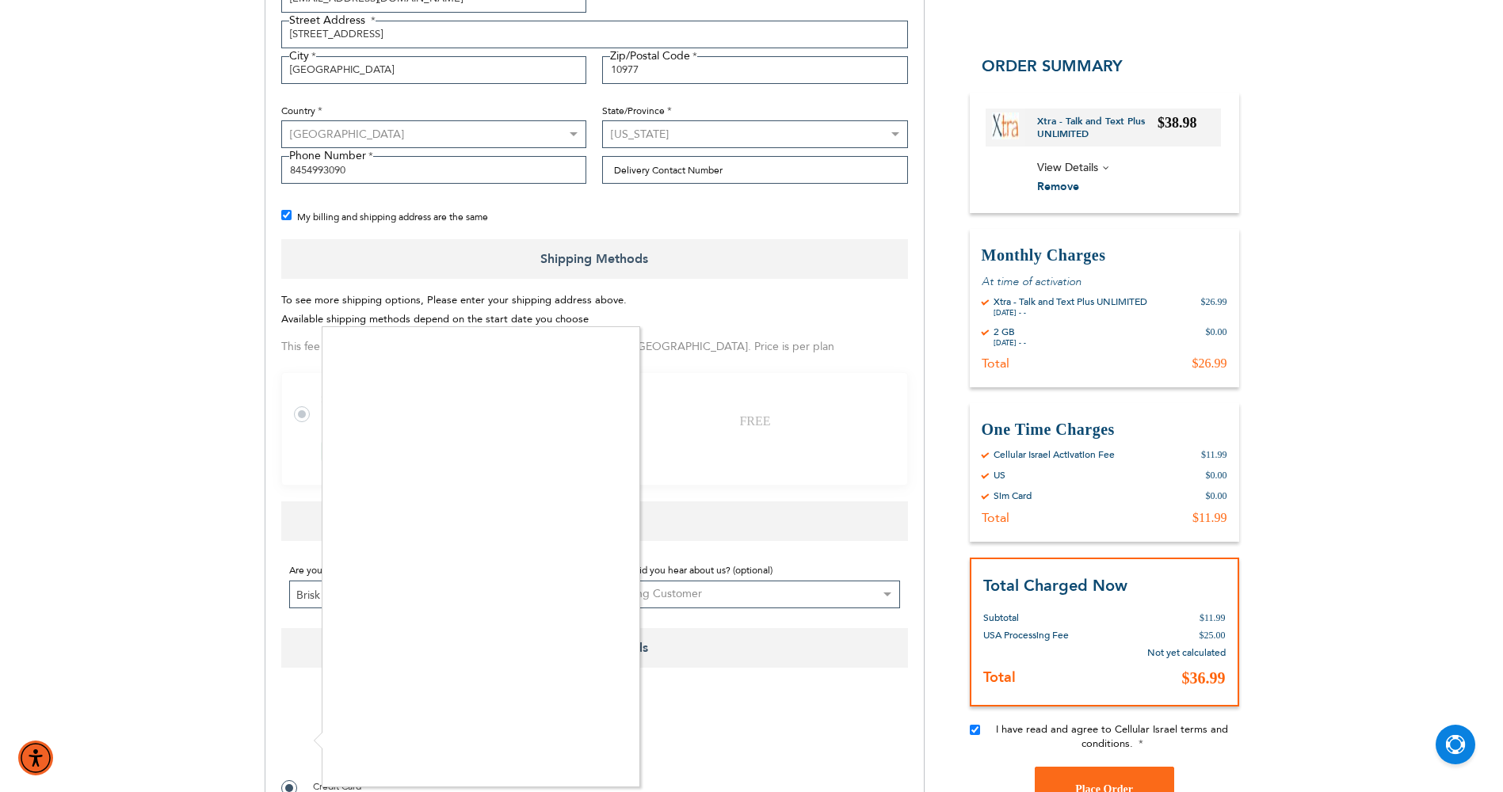
checkbox input "true"
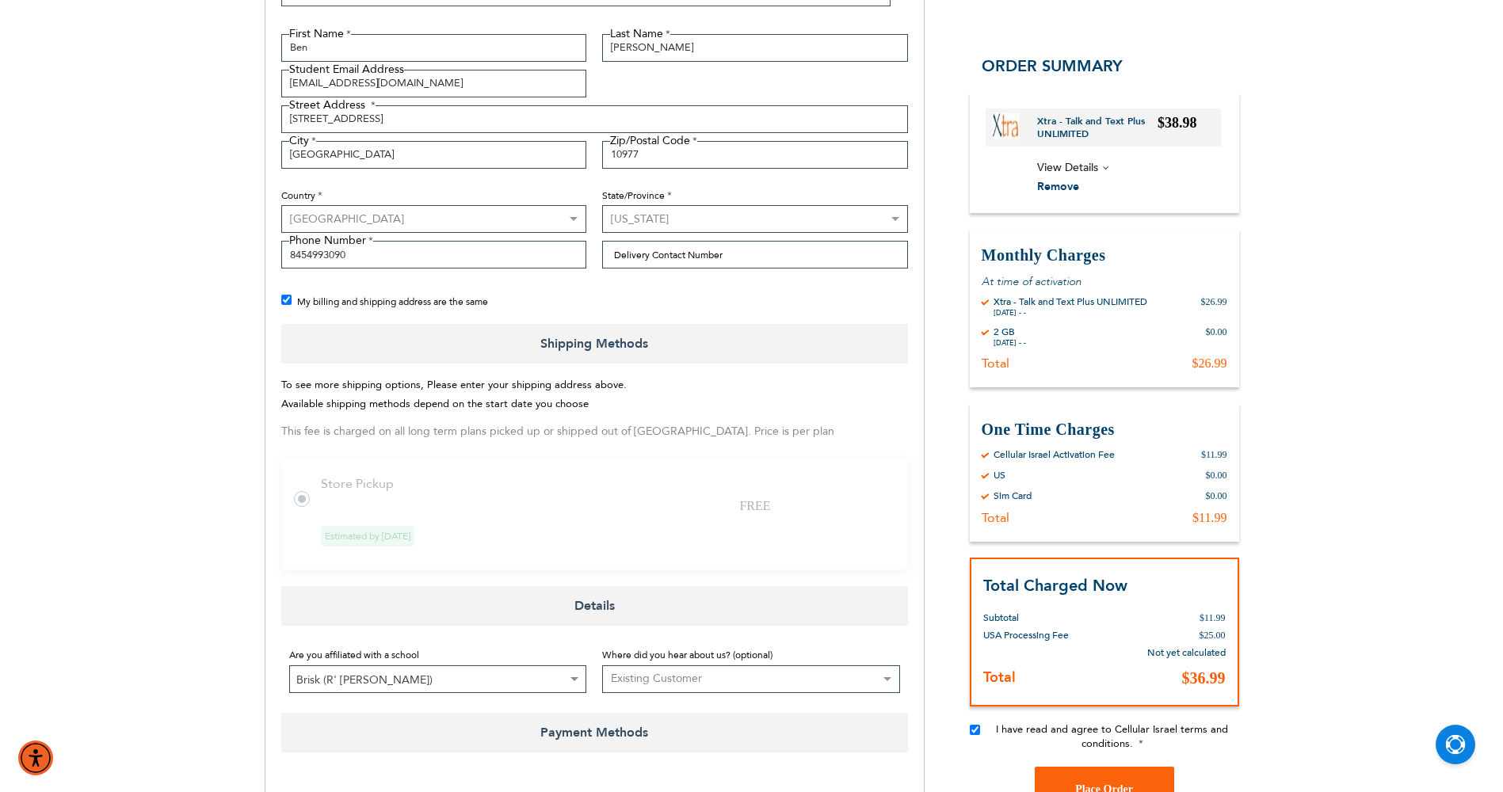
scroll to position [281, 0]
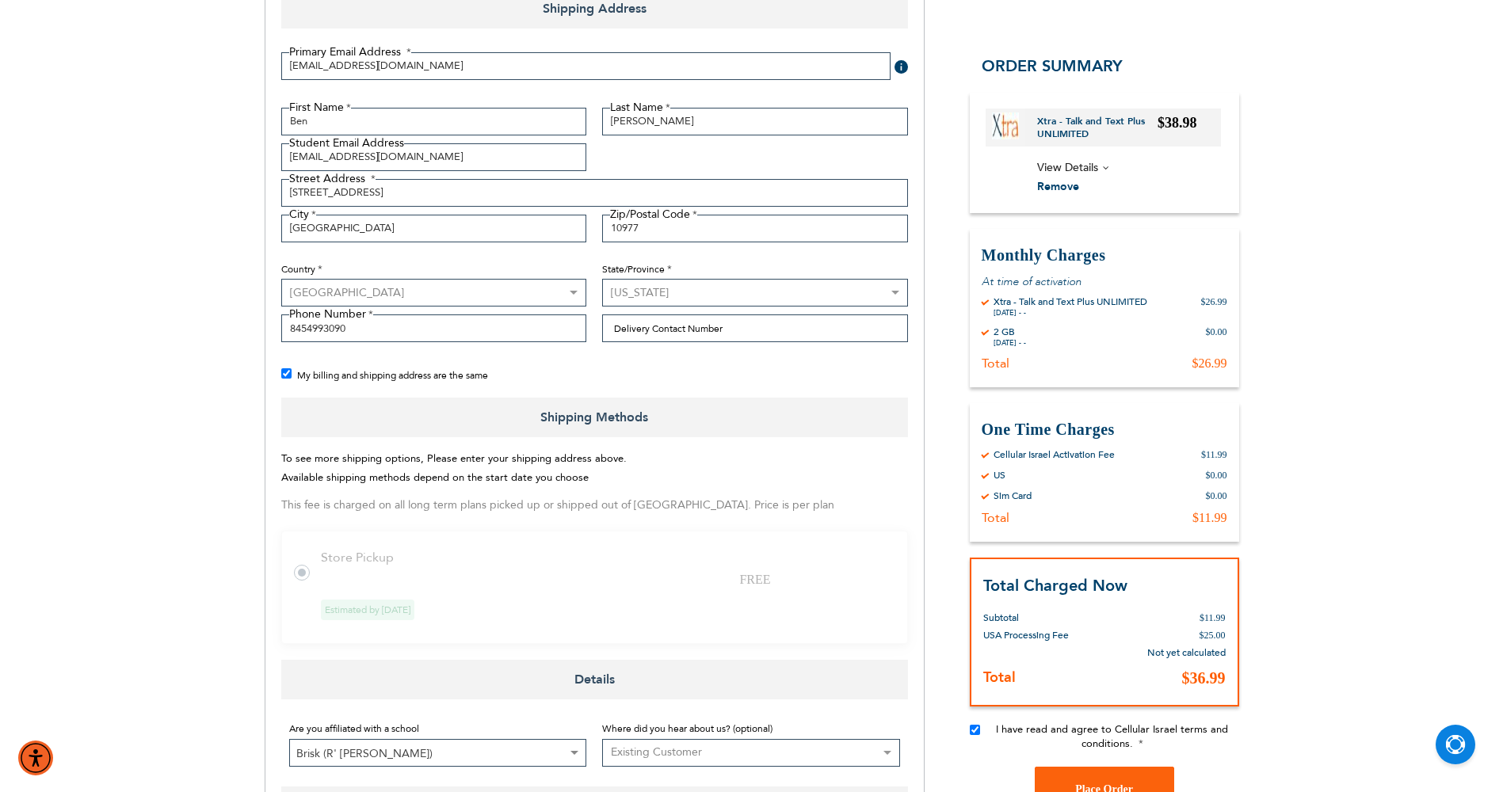
click at [292, 371] on div "My billing and shipping address are the same" at bounding box center [602, 376] width 643 height 20
click at [281, 373] on input "My billing and shipping address are the same" at bounding box center [286, 373] width 10 height 10
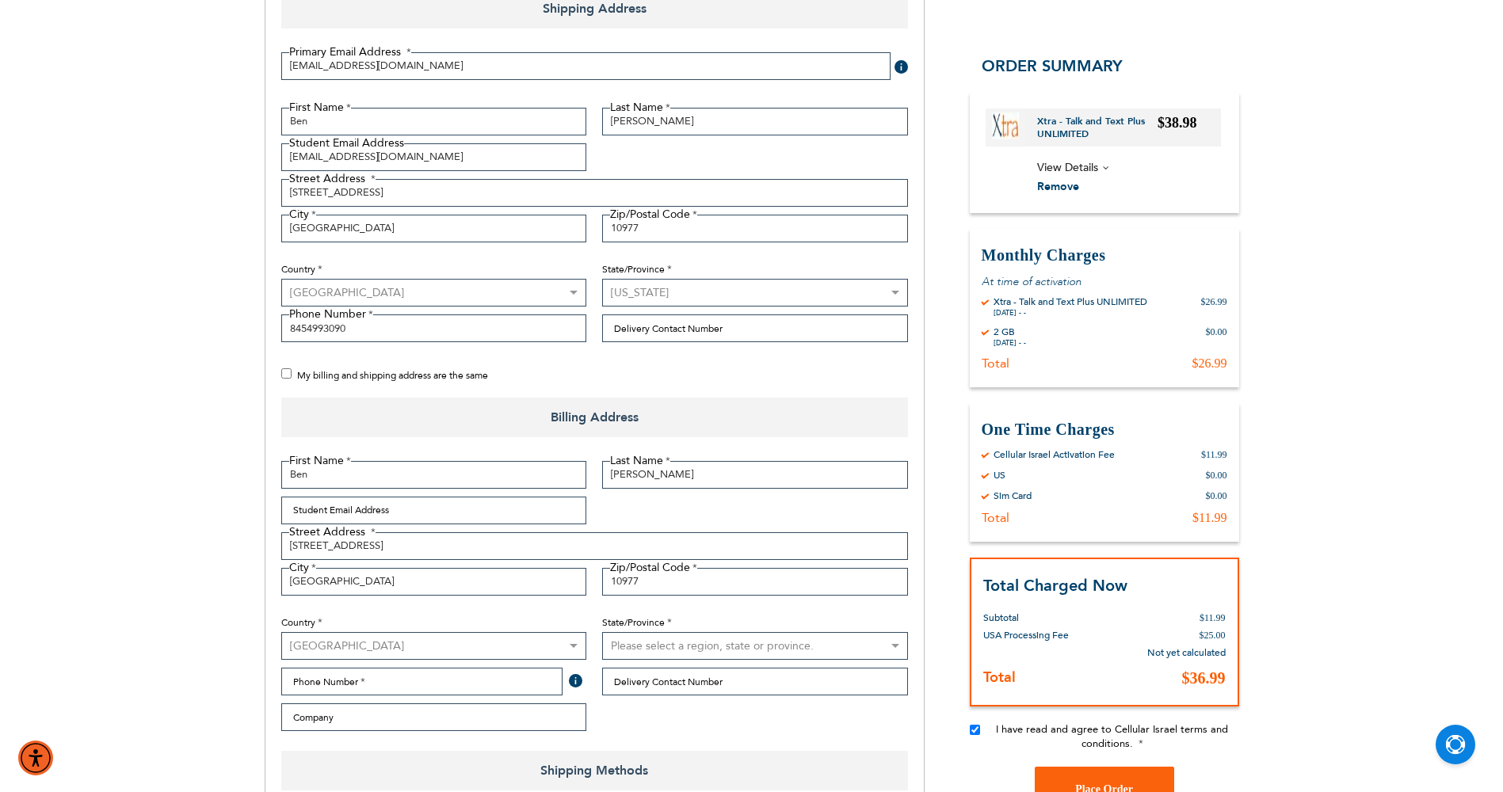
click at [290, 372] on input "My billing and shipping address are the same" at bounding box center [286, 373] width 10 height 10
checkbox input "true"
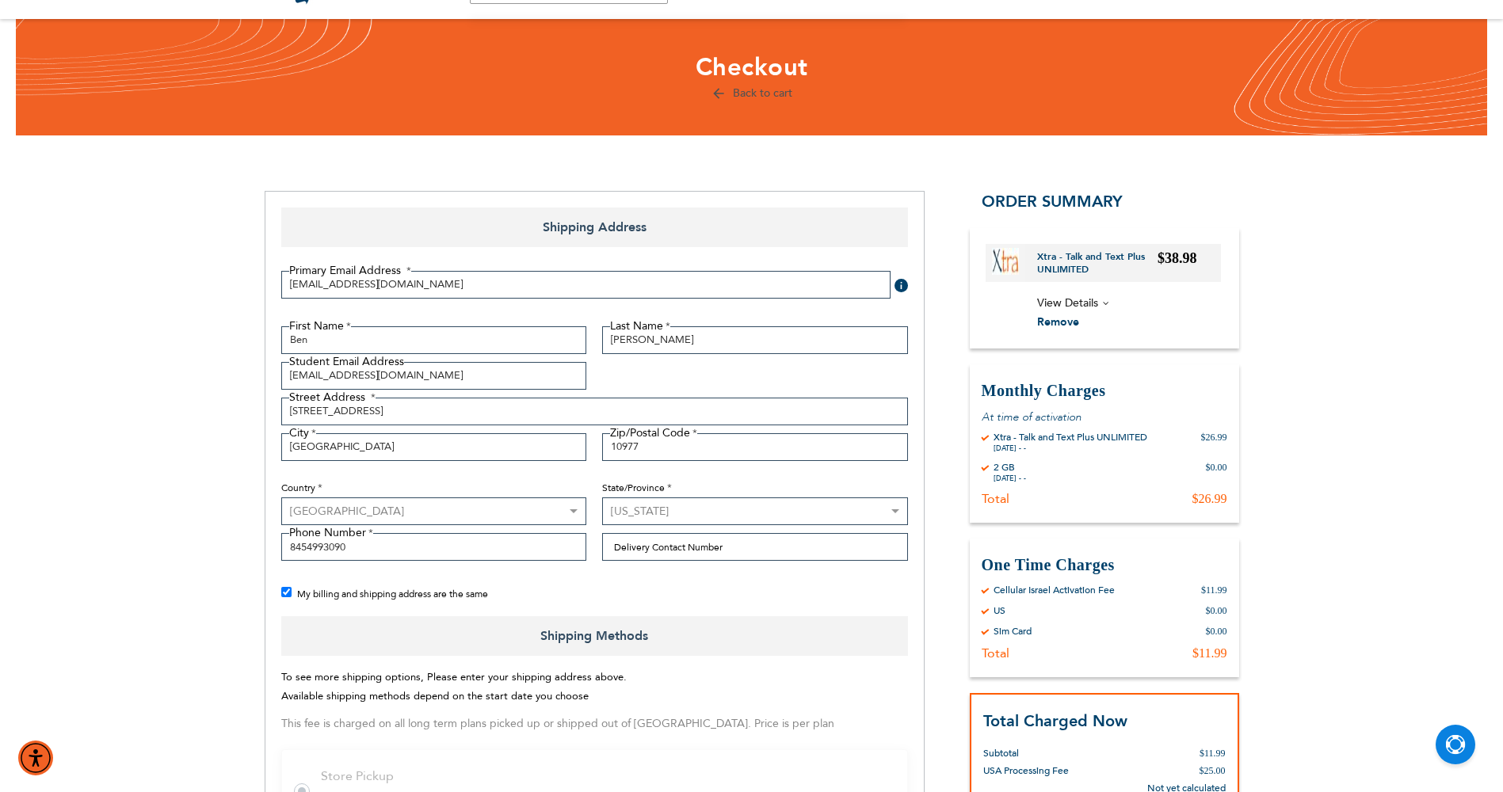
scroll to position [0, 0]
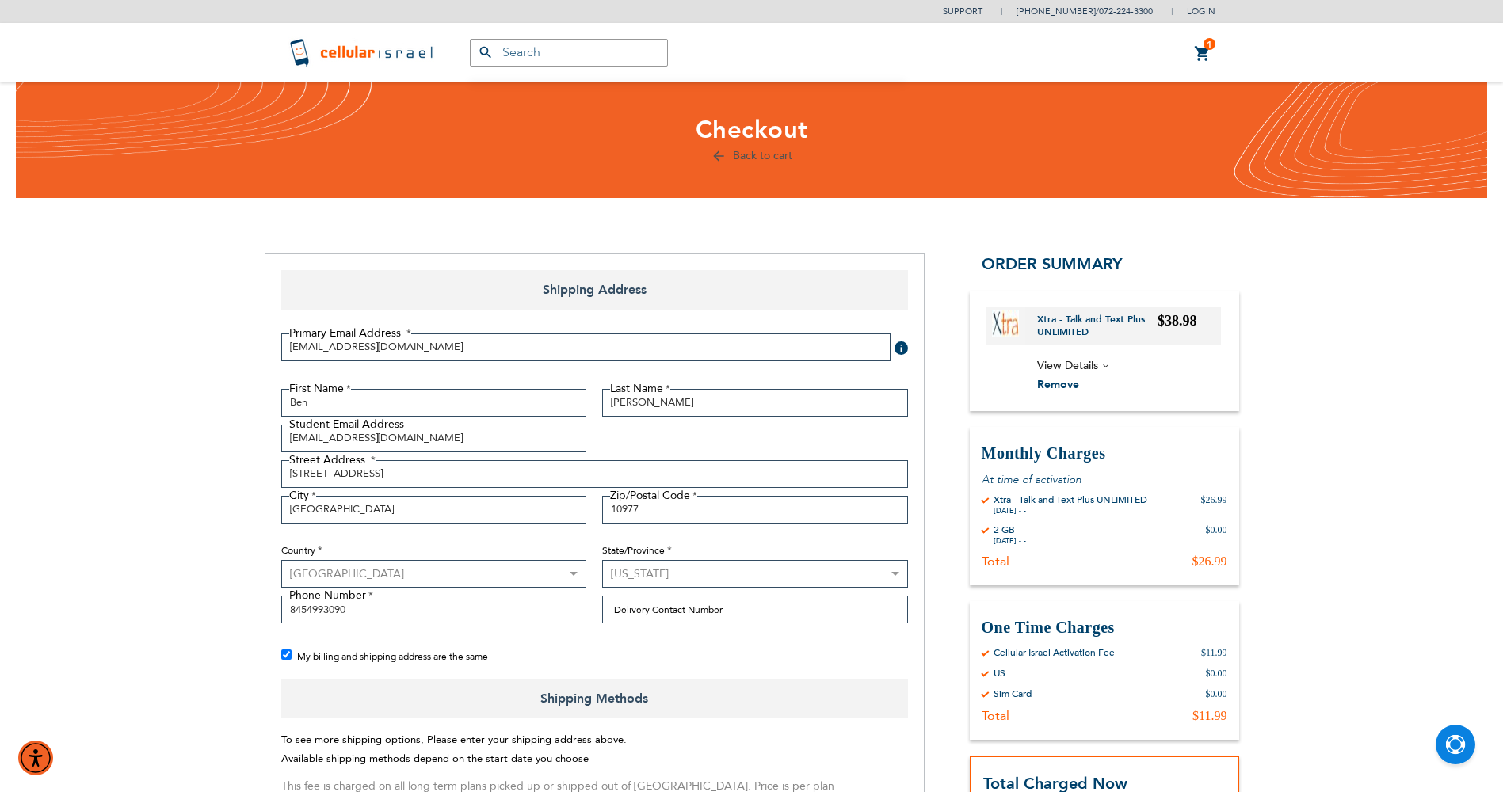
click at [1206, 60] on link "1 1 items My Cart" at bounding box center [1202, 53] width 17 height 19
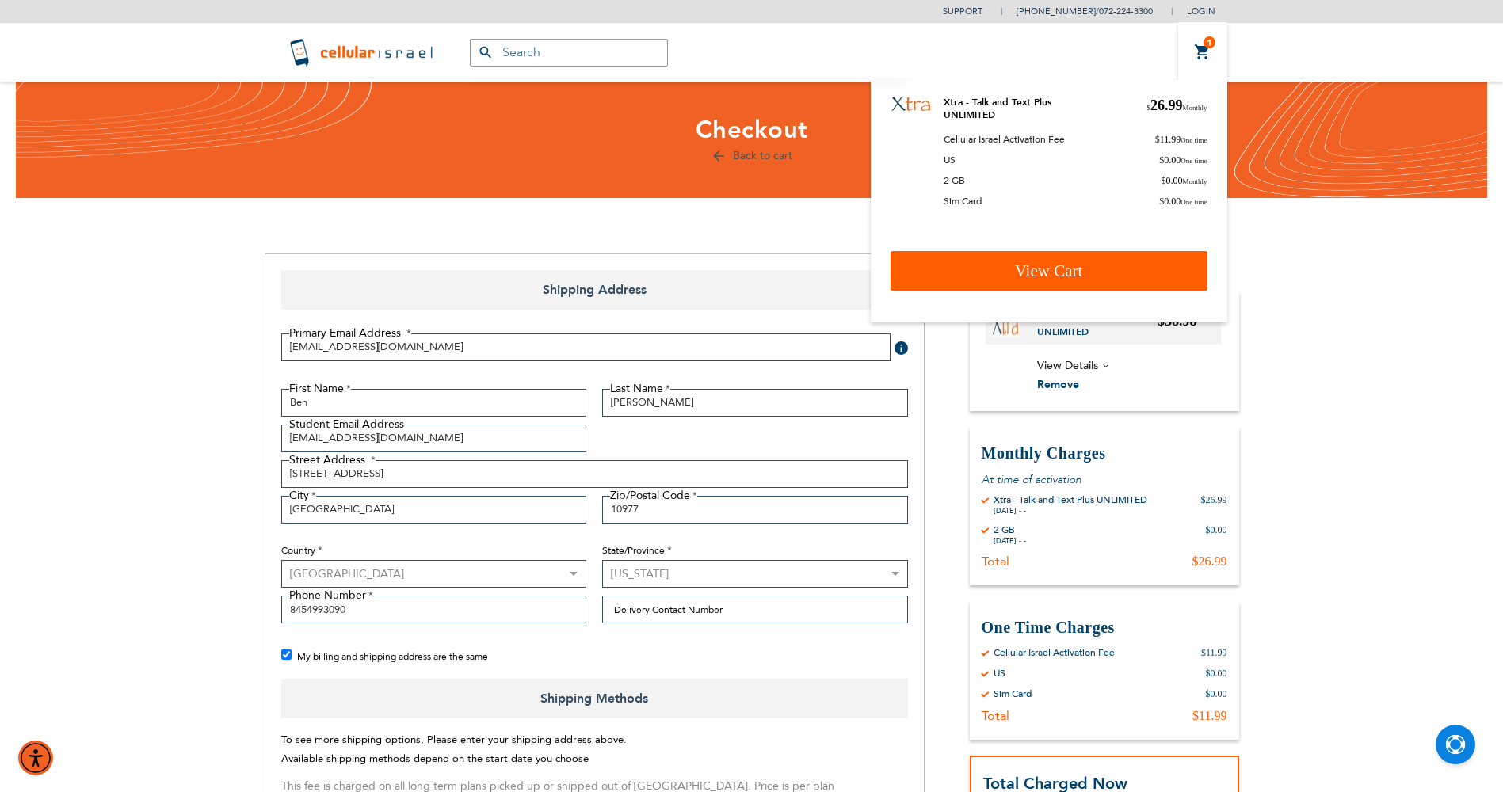
click at [1032, 261] on link "View Cart" at bounding box center [1049, 271] width 317 height 40
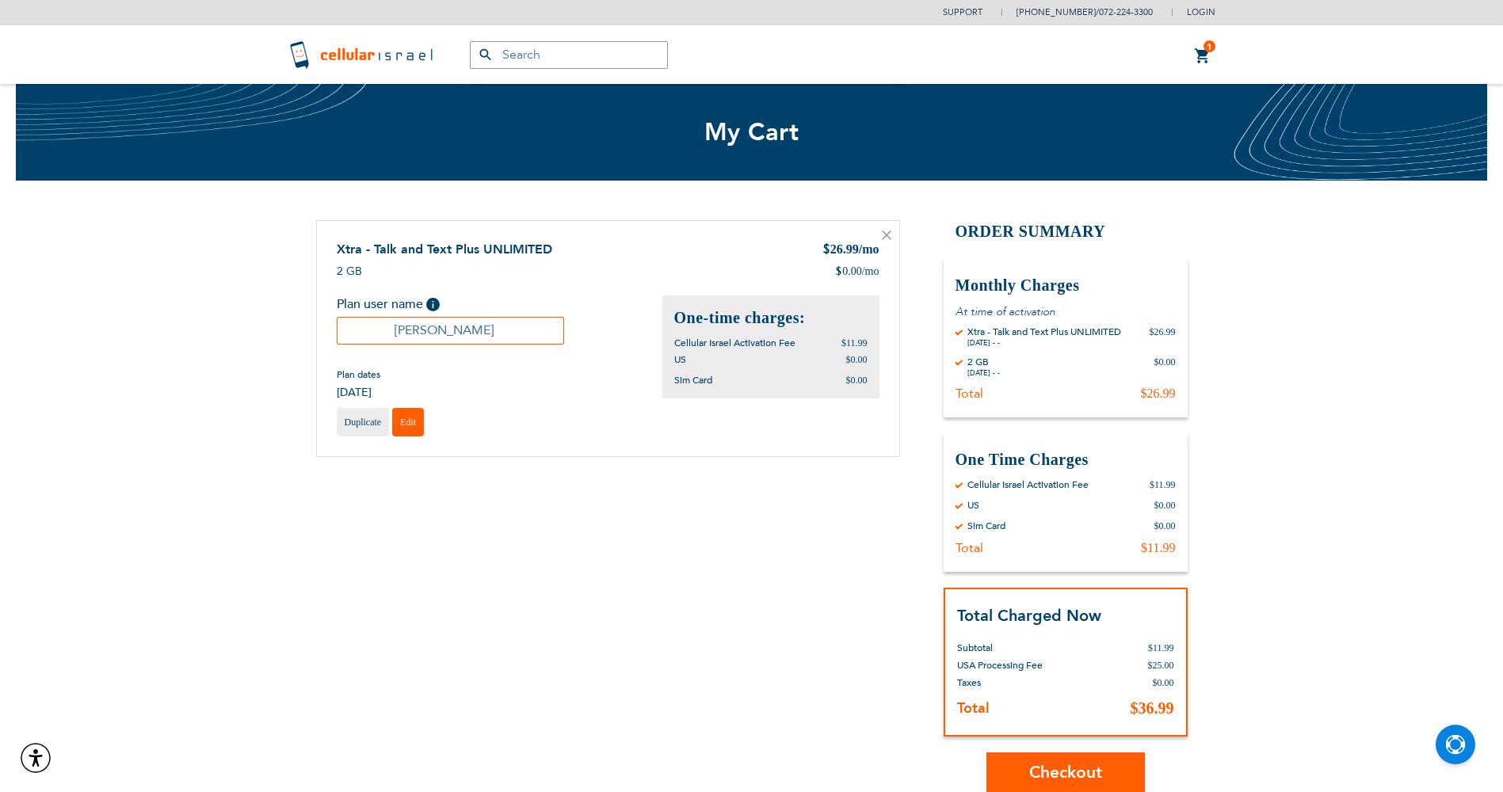
click at [393, 425] on link "Edit" at bounding box center [408, 422] width 32 height 29
click at [404, 432] on link "Edit" at bounding box center [408, 422] width 32 height 29
